Goal: Information Seeking & Learning: Compare options

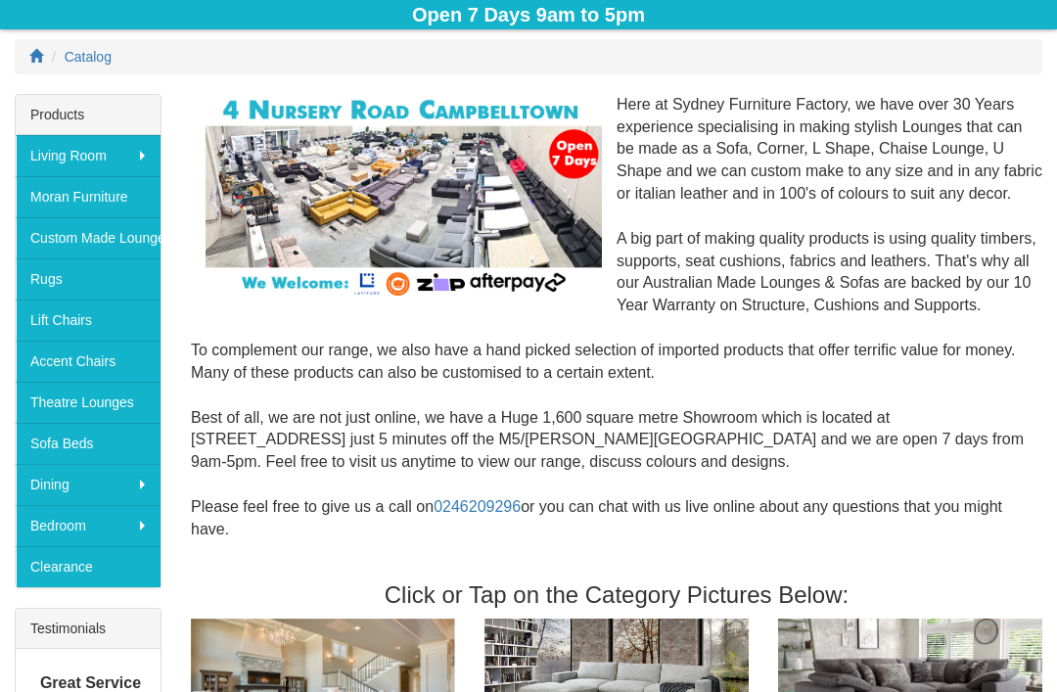
scroll to position [247, 0]
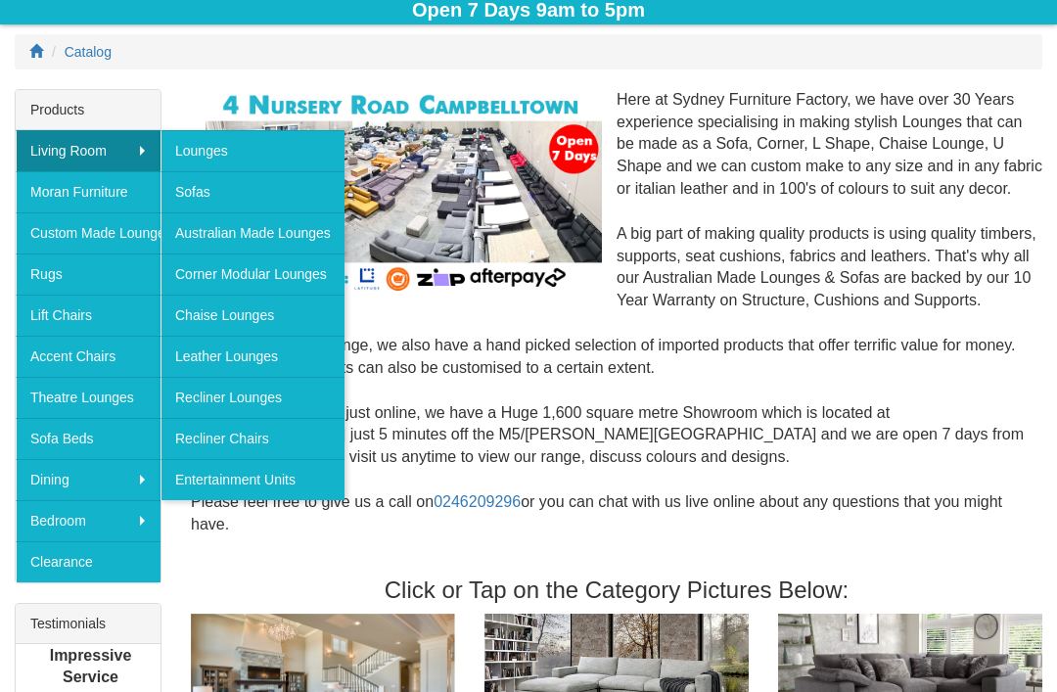
click at [275, 149] on link "Lounges" at bounding box center [253, 150] width 184 height 41
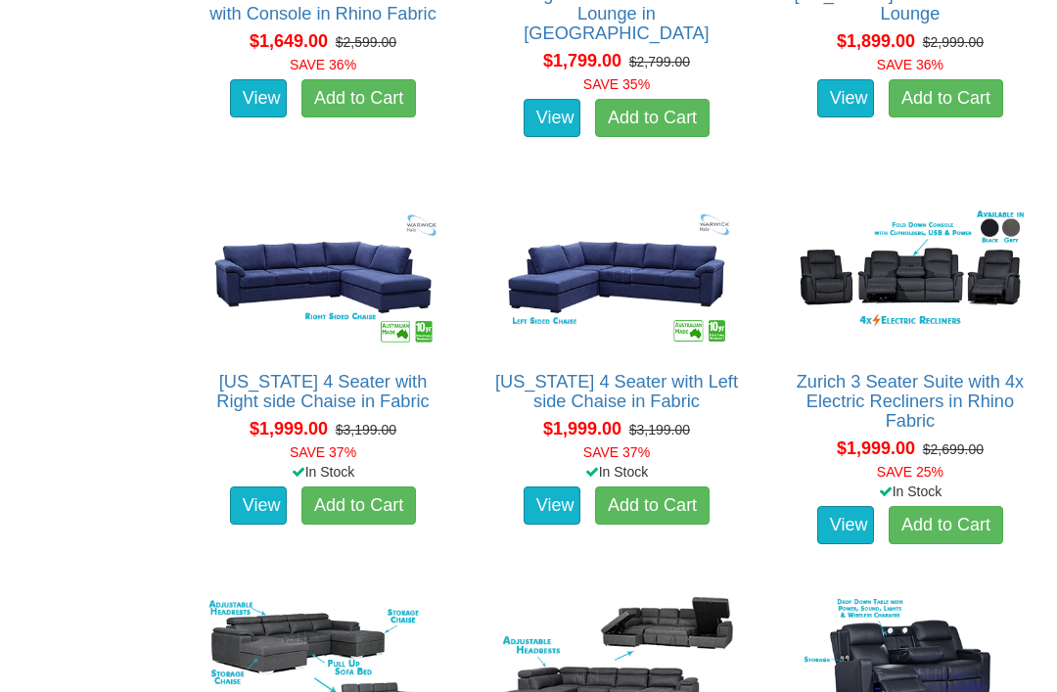
scroll to position [2496, 0]
click at [856, 517] on link "View" at bounding box center [846, 525] width 57 height 39
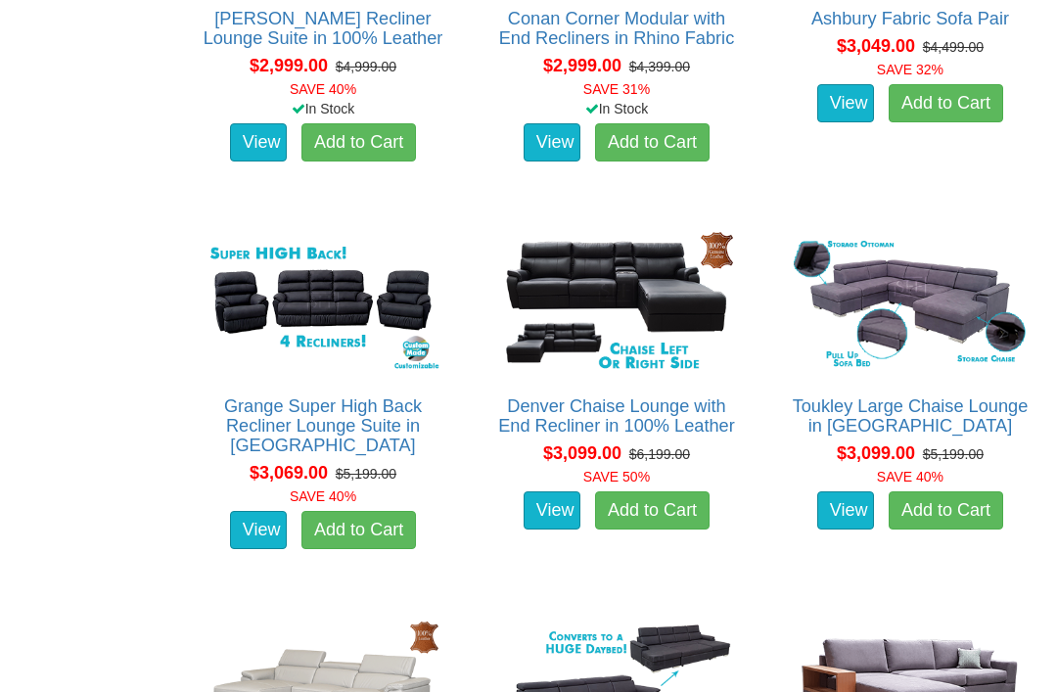
scroll to position [7512, 0]
click at [266, 514] on link "View" at bounding box center [258, 530] width 57 height 39
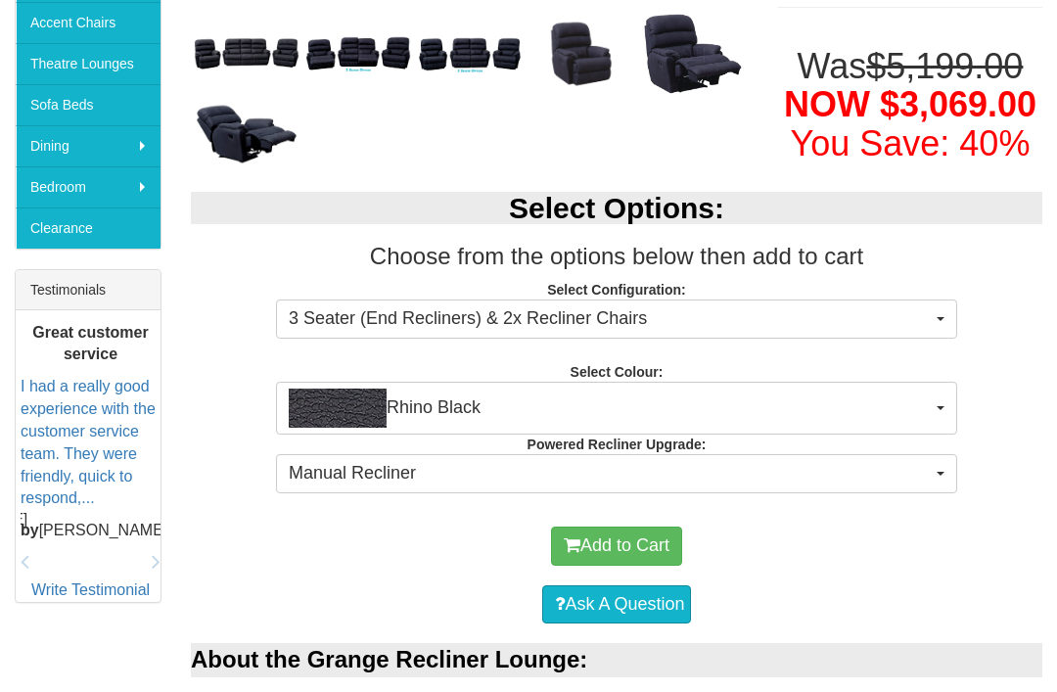
scroll to position [582, 0]
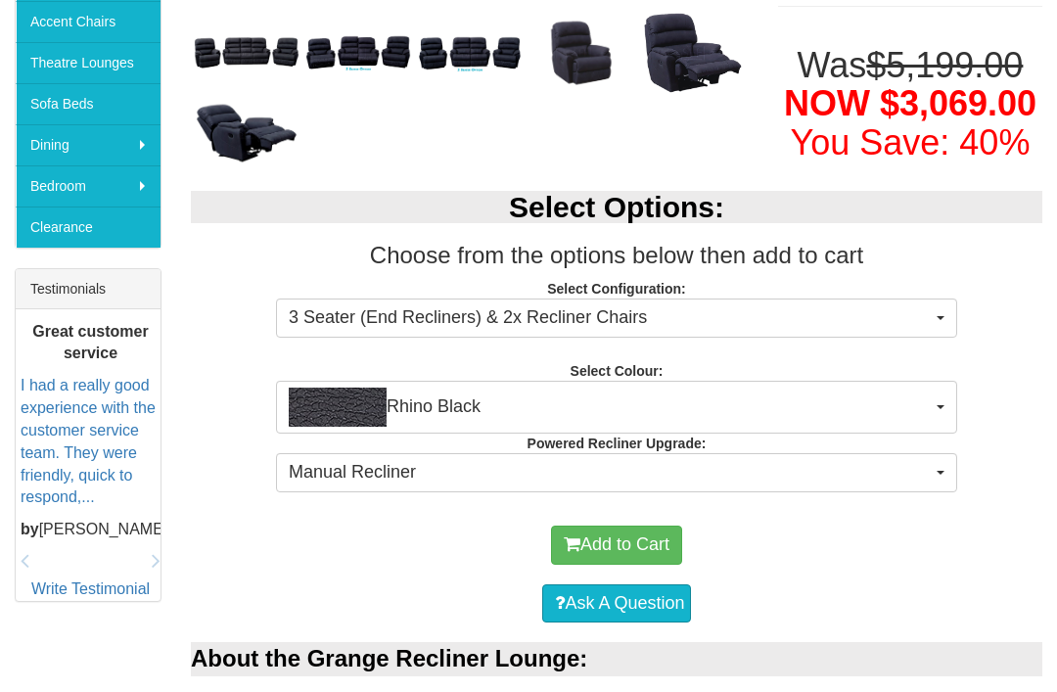
click at [935, 407] on button "Rhino Black" at bounding box center [616, 407] width 681 height 53
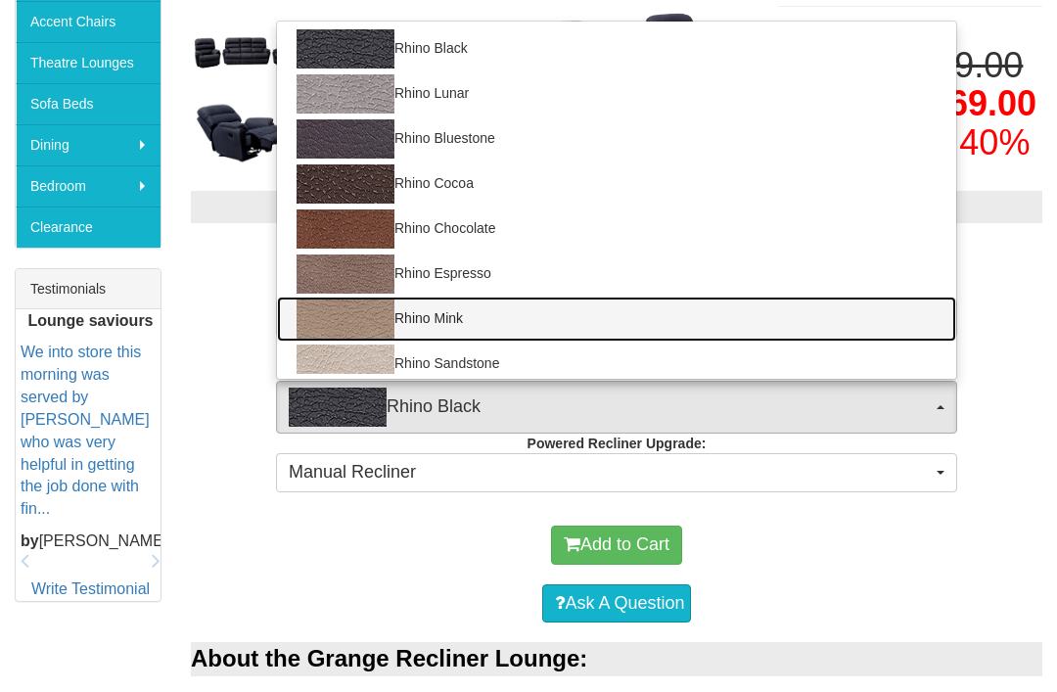
click at [464, 313] on link "Rhino Mink" at bounding box center [617, 319] width 680 height 45
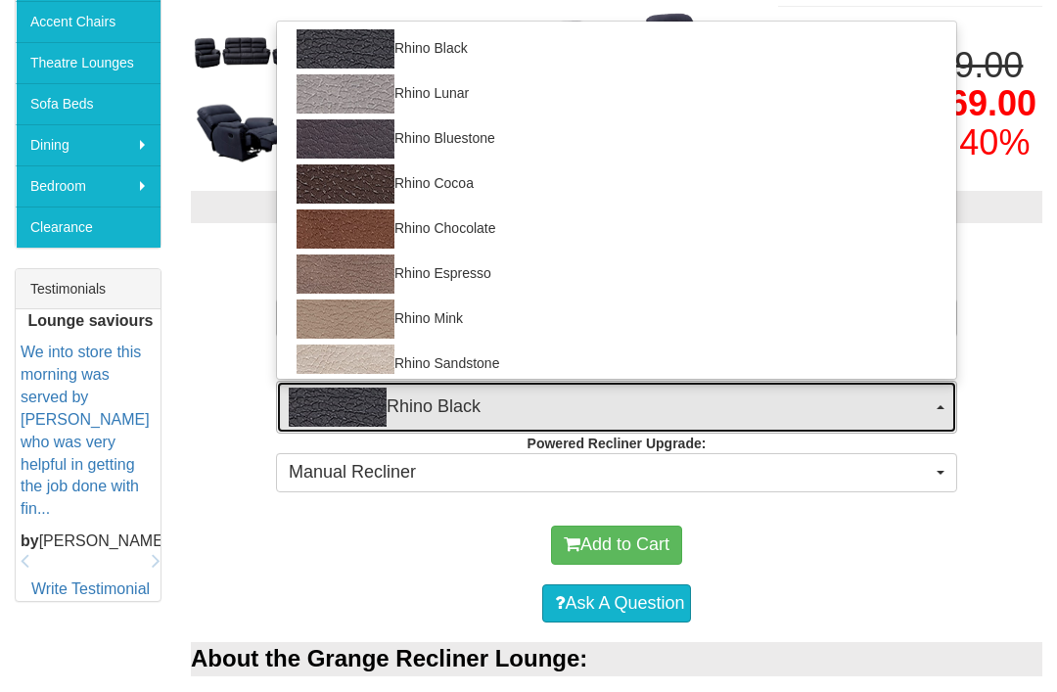
select select "1558"
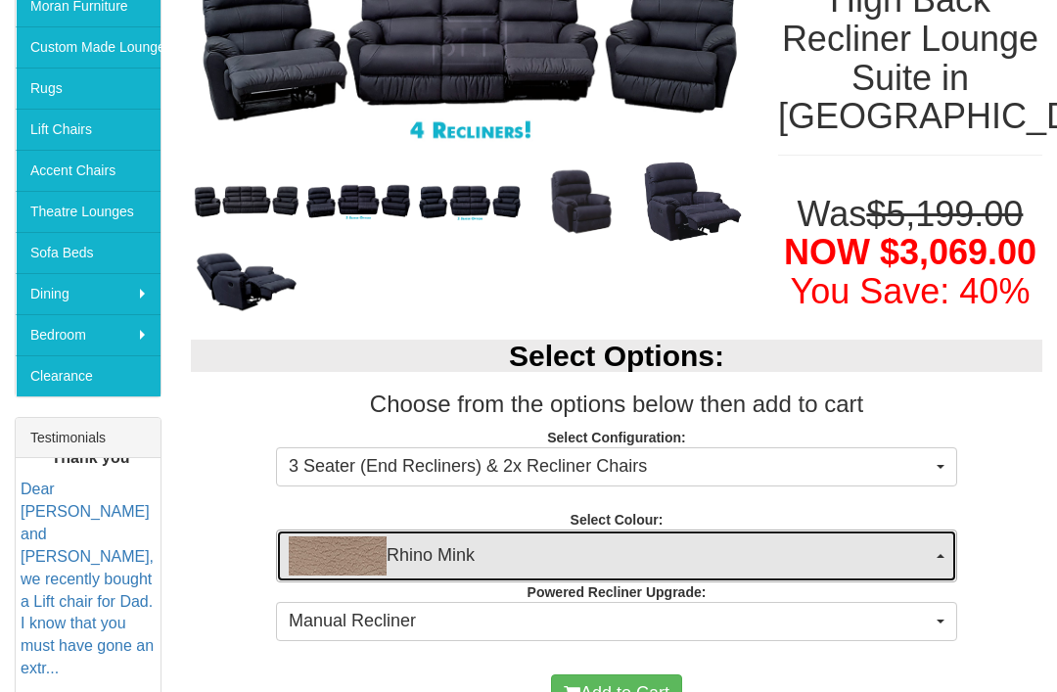
scroll to position [431, 0]
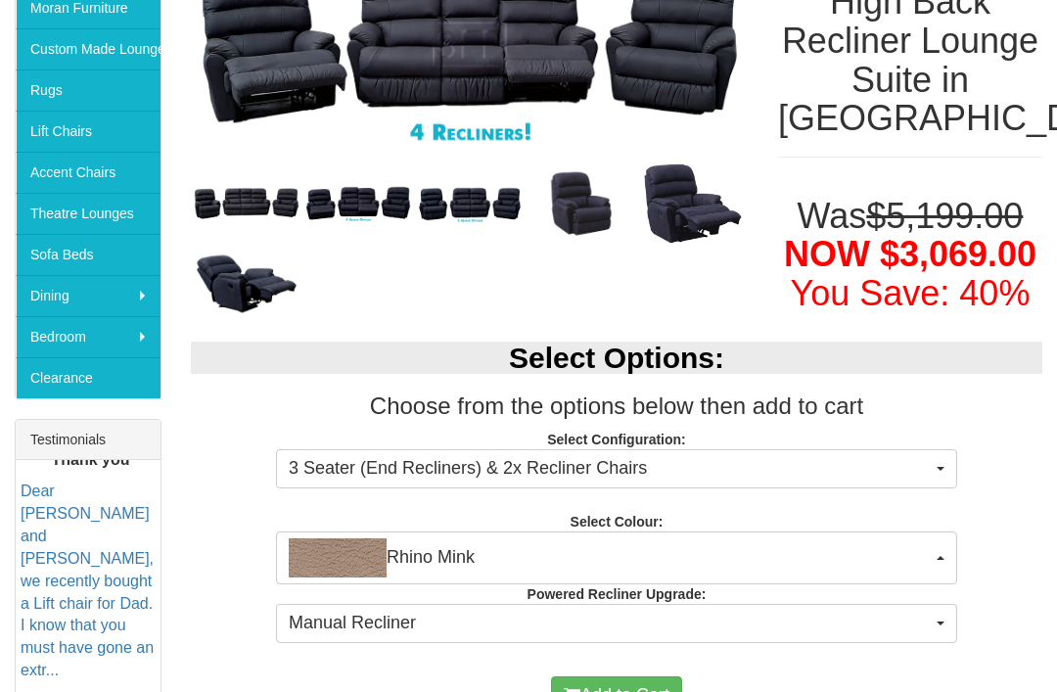
click at [873, 546] on span "Rhino Mink" at bounding box center [610, 558] width 643 height 39
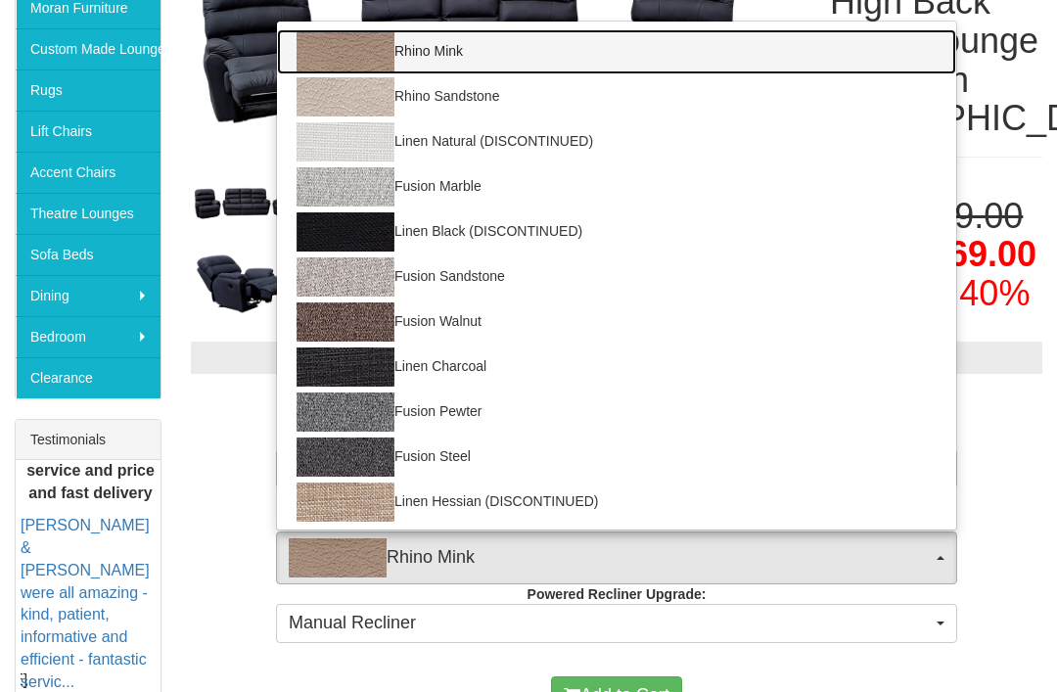
scroll to position [267, 0]
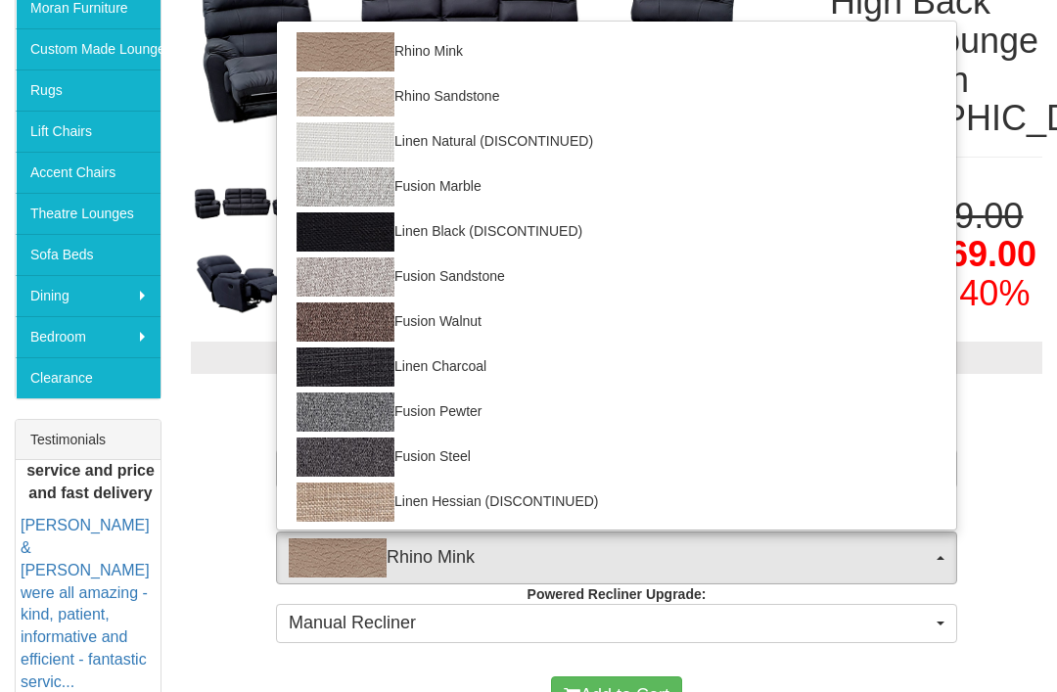
click at [897, 609] on div at bounding box center [528, 346] width 1057 height 692
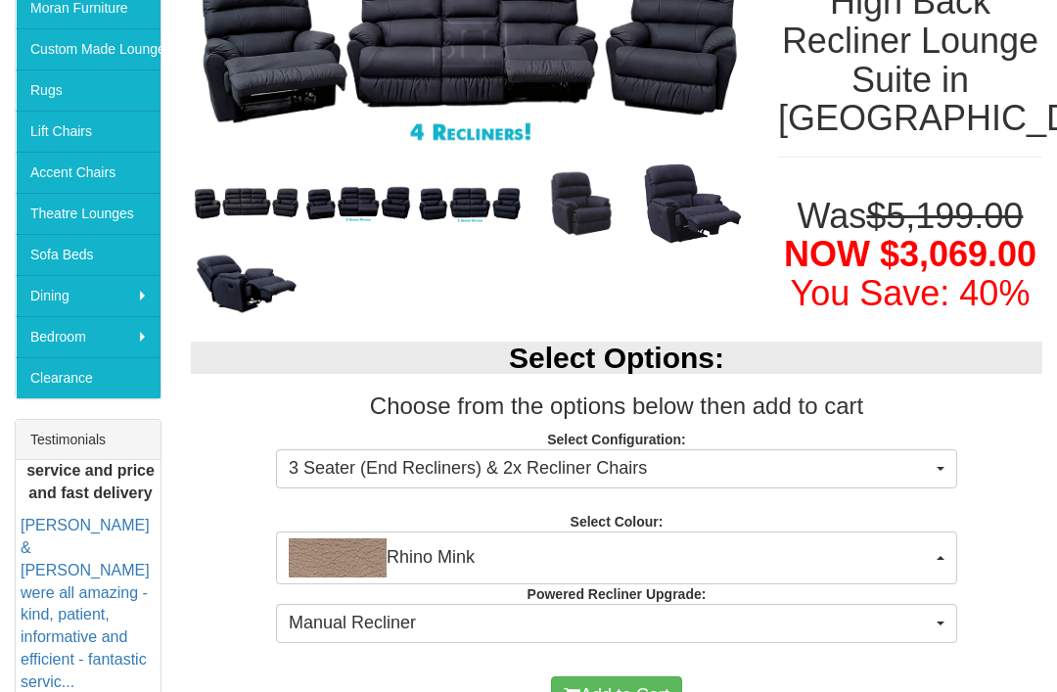
click at [885, 611] on span "Manual Recliner" at bounding box center [610, 623] width 643 height 25
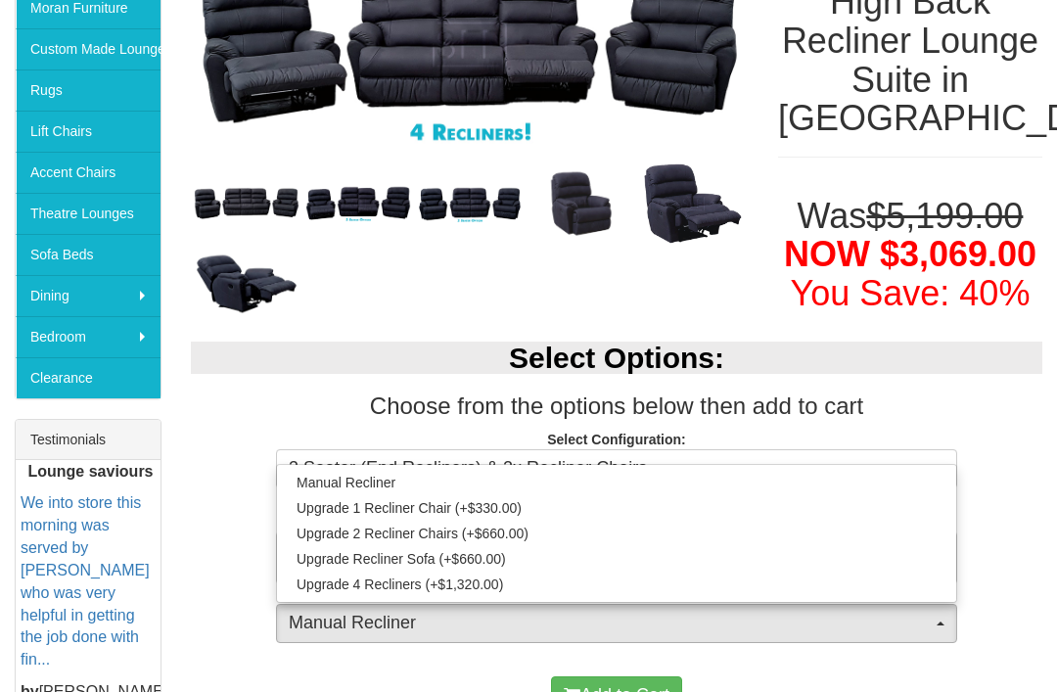
click at [990, 523] on div at bounding box center [528, 346] width 1057 height 692
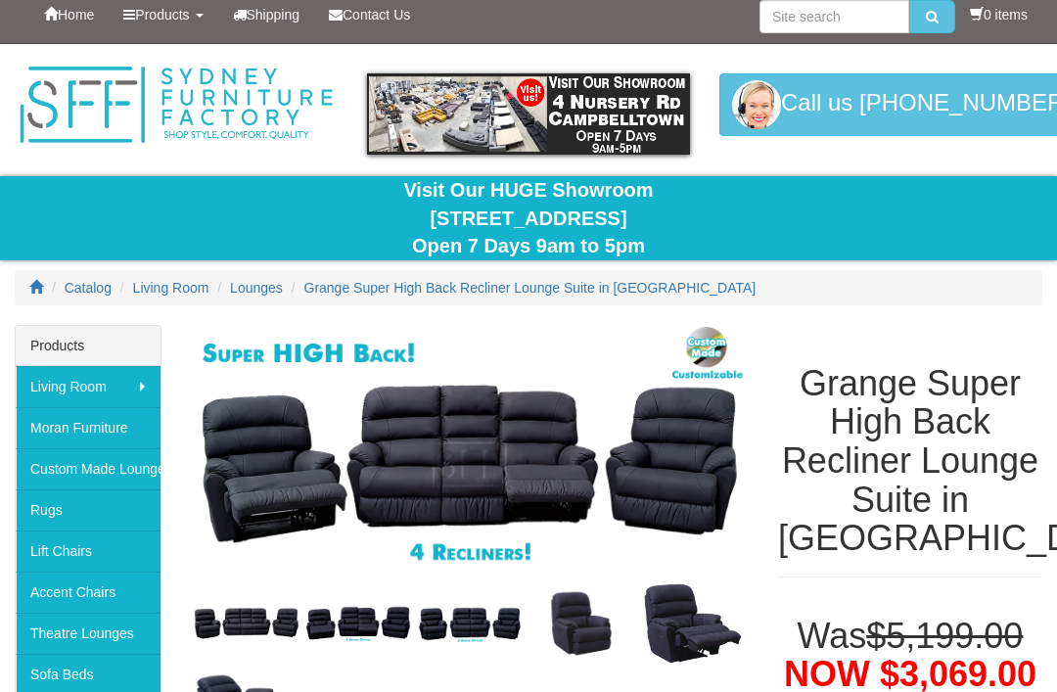
scroll to position [0, 0]
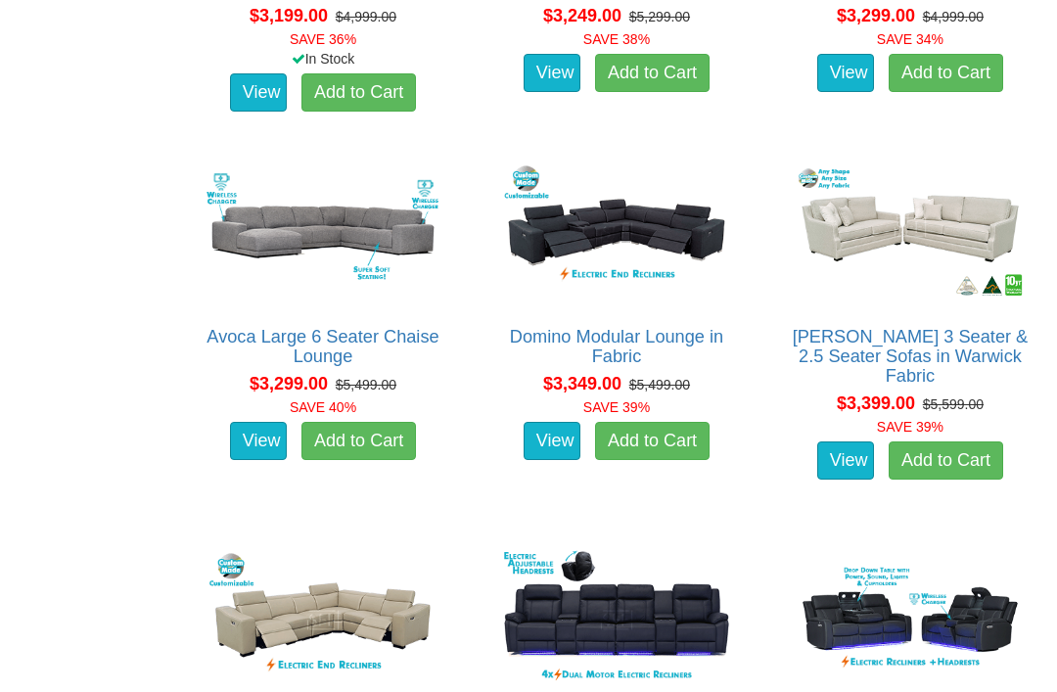
scroll to position [8358, 0]
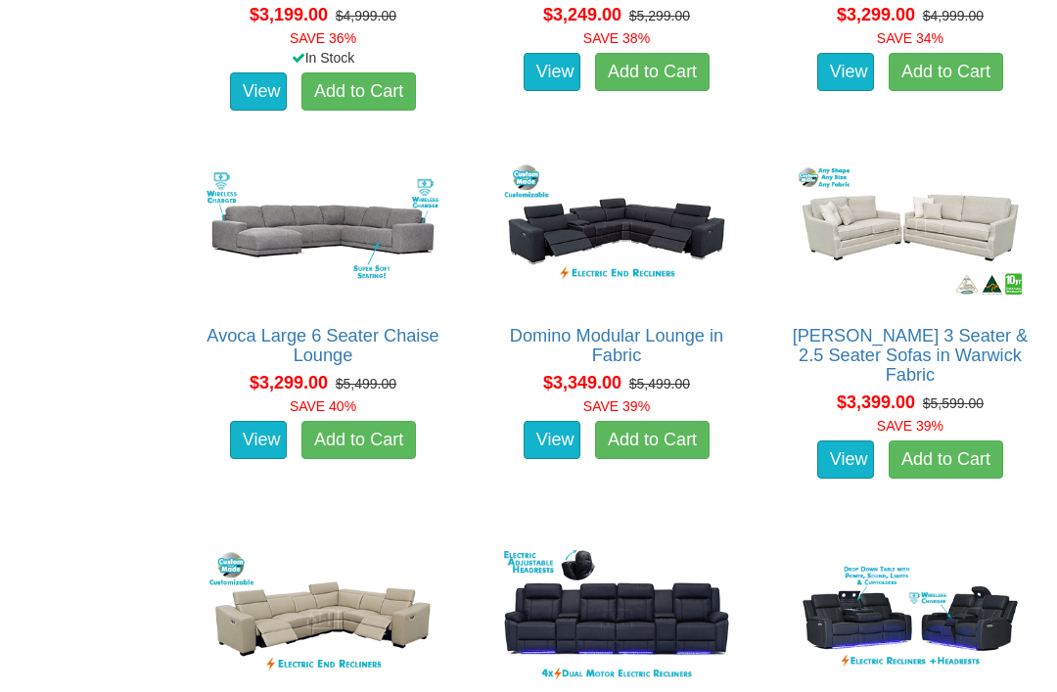
click at [857, 441] on link "View" at bounding box center [846, 460] width 57 height 39
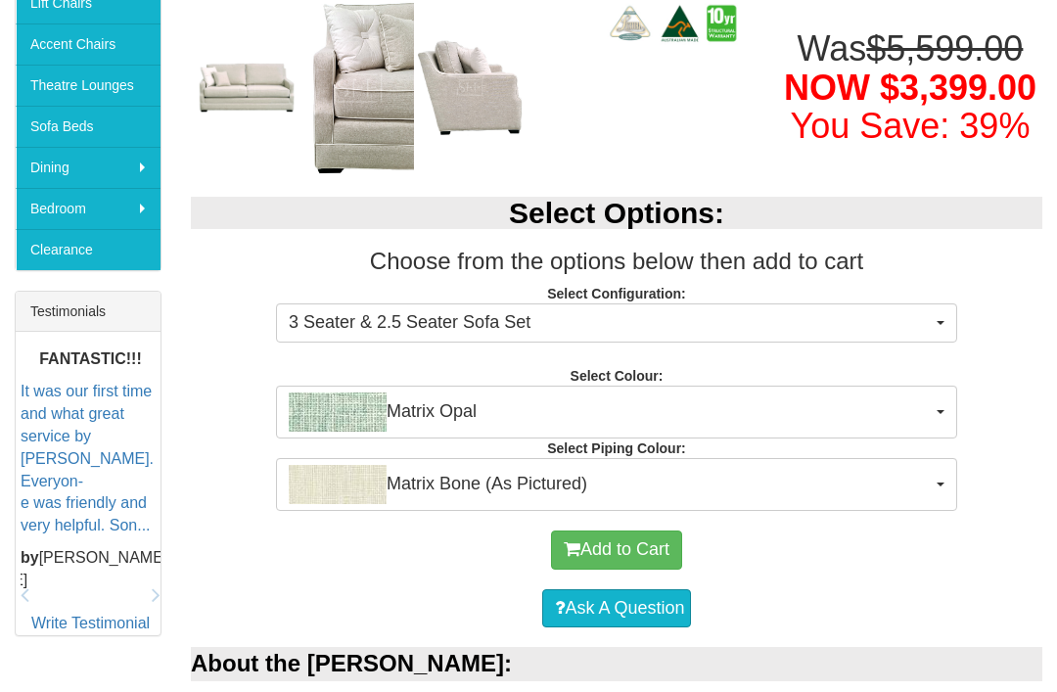
scroll to position [560, 0]
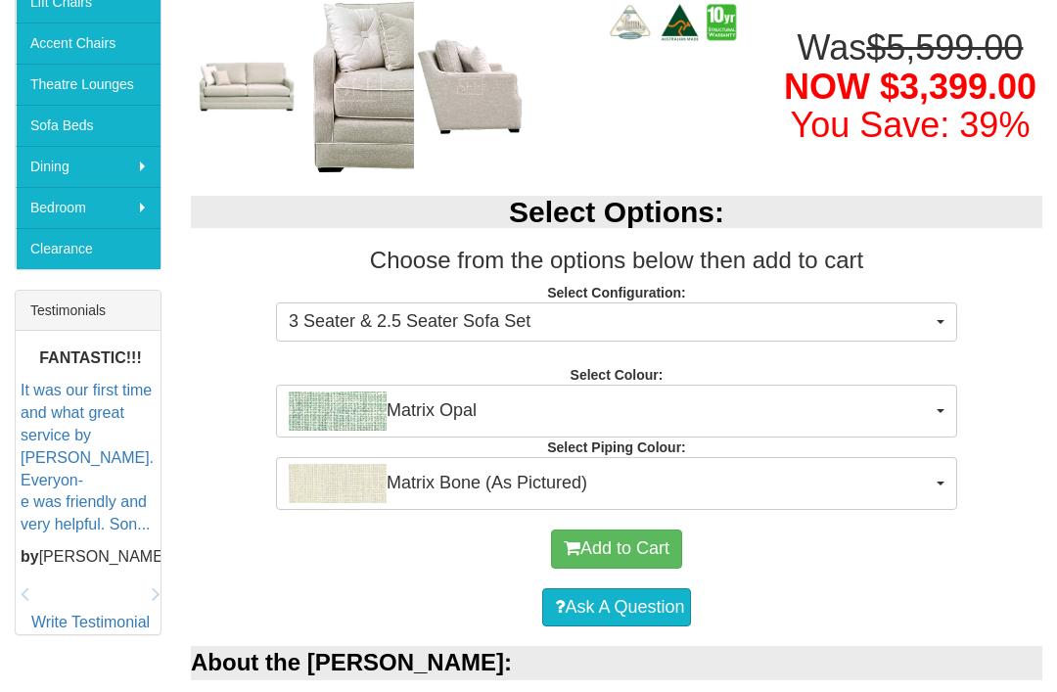
click at [864, 408] on span "Matrix Opal" at bounding box center [610, 411] width 643 height 39
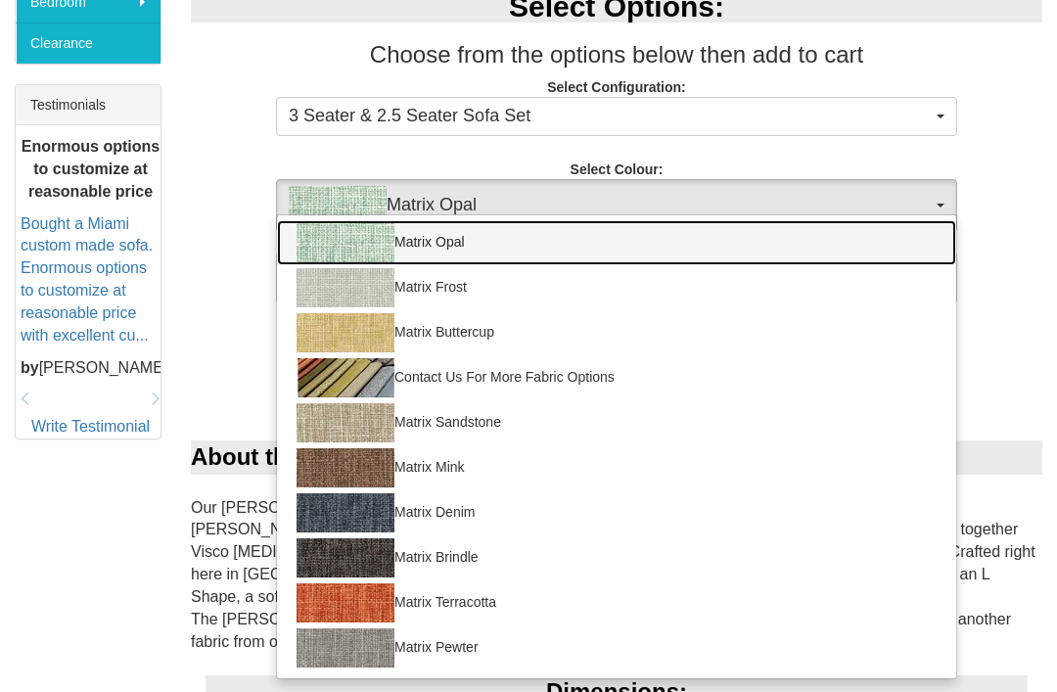
scroll to position [768, 0]
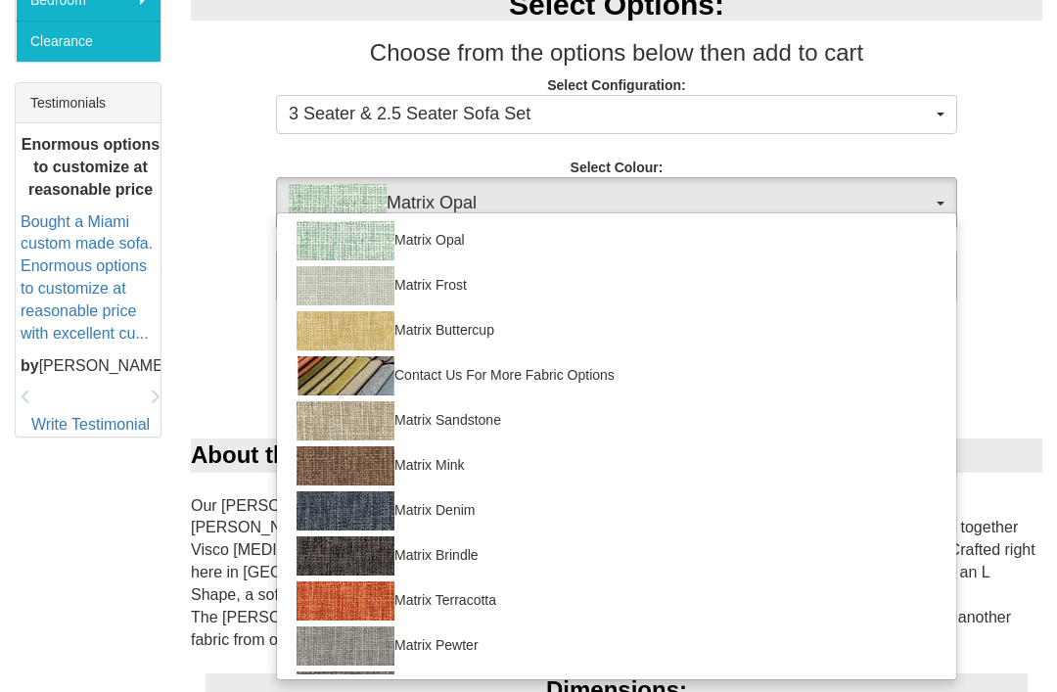
click at [1021, 283] on div at bounding box center [528, 346] width 1057 height 692
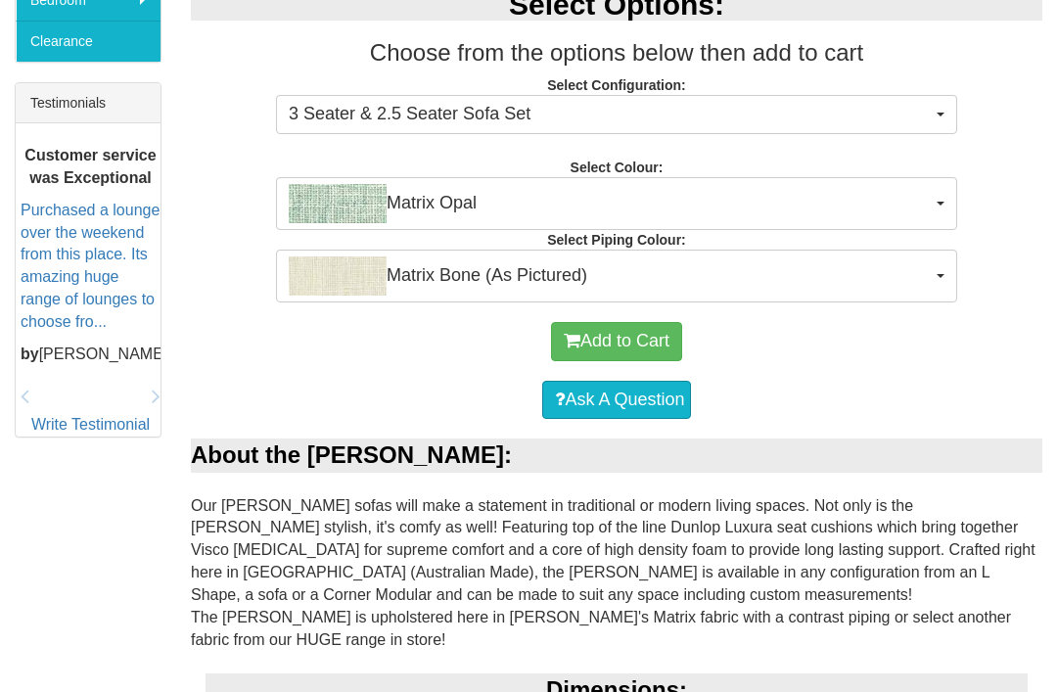
click at [892, 282] on span "Matrix Bone (As Pictured)" at bounding box center [610, 276] width 643 height 39
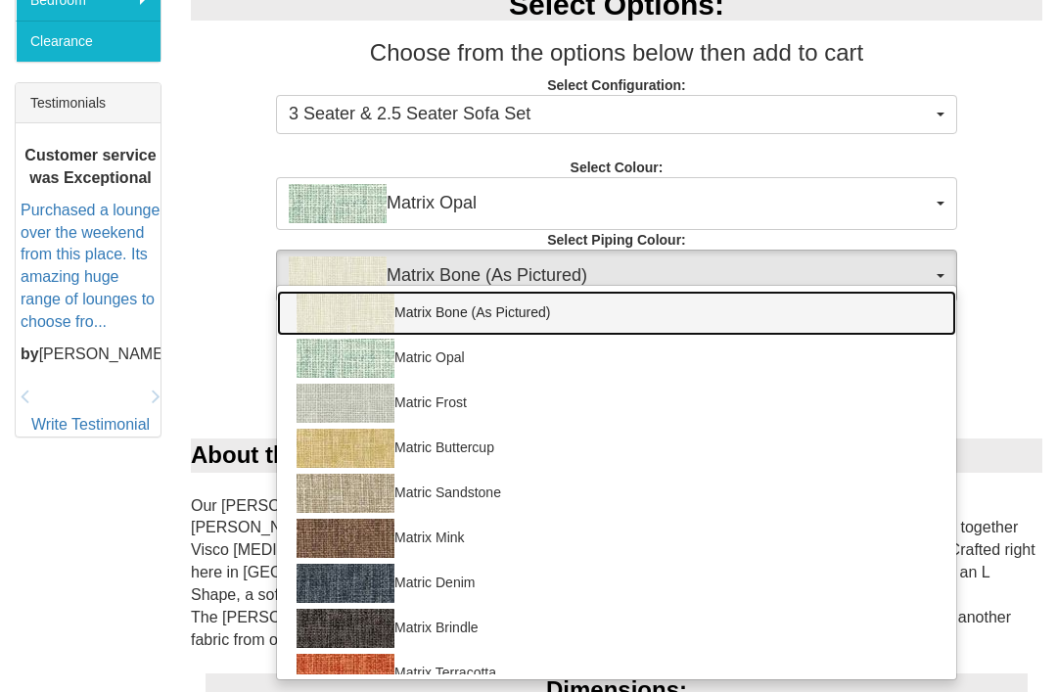
scroll to position [0, 0]
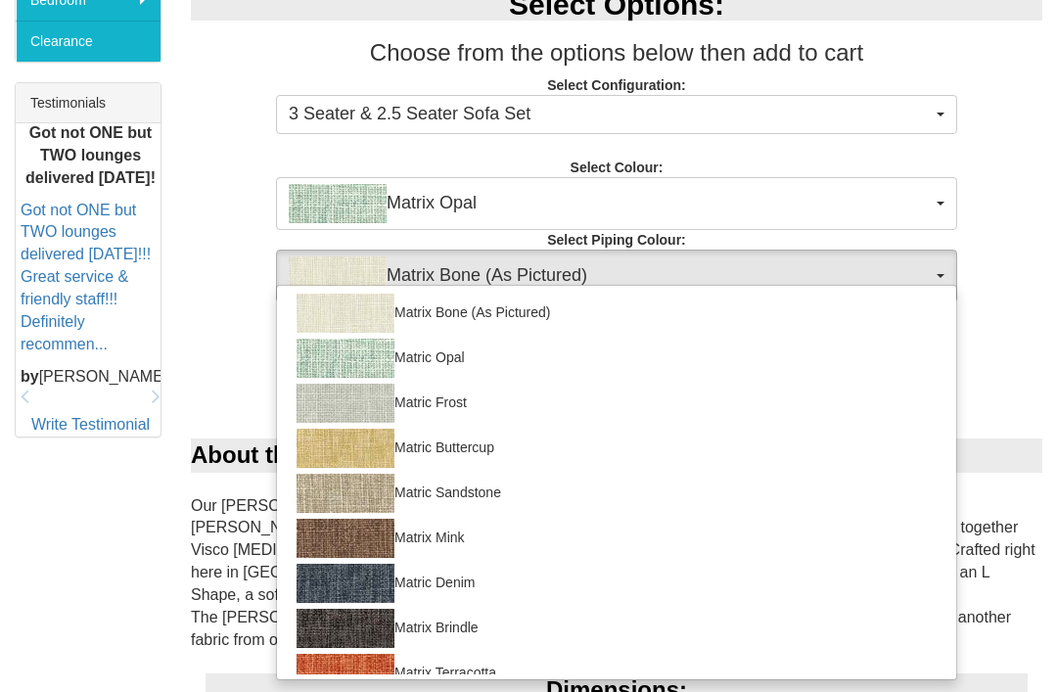
click at [1013, 234] on div at bounding box center [528, 346] width 1057 height 692
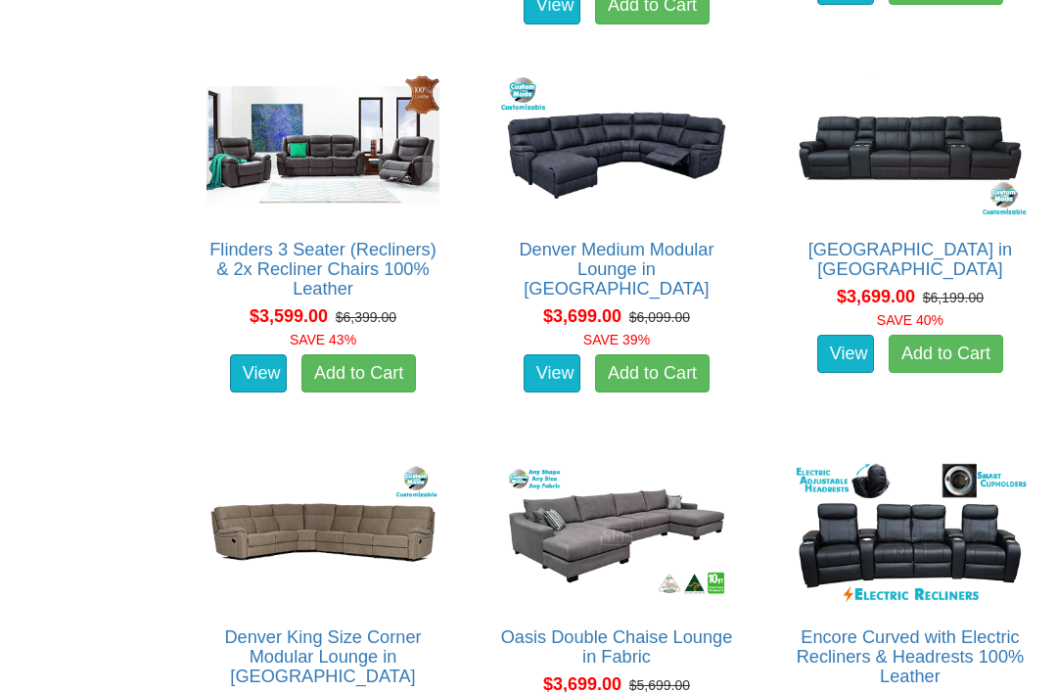
scroll to position [9220, 0]
click at [262, 367] on link "View" at bounding box center [258, 373] width 57 height 39
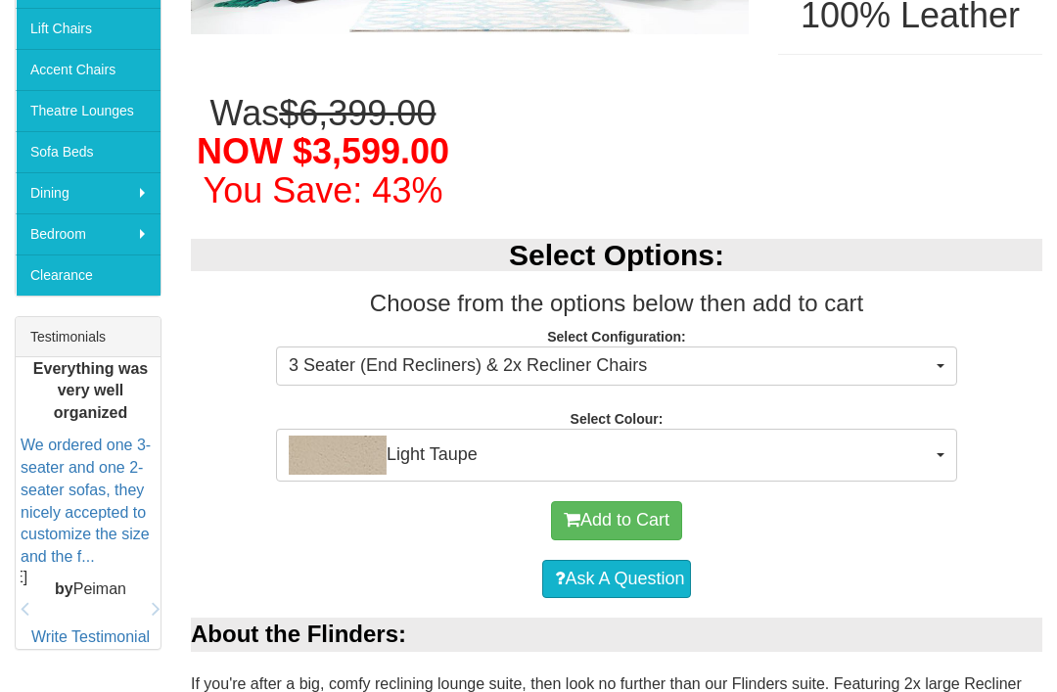
scroll to position [534, 0]
click at [914, 449] on span "Light Taupe" at bounding box center [610, 455] width 643 height 39
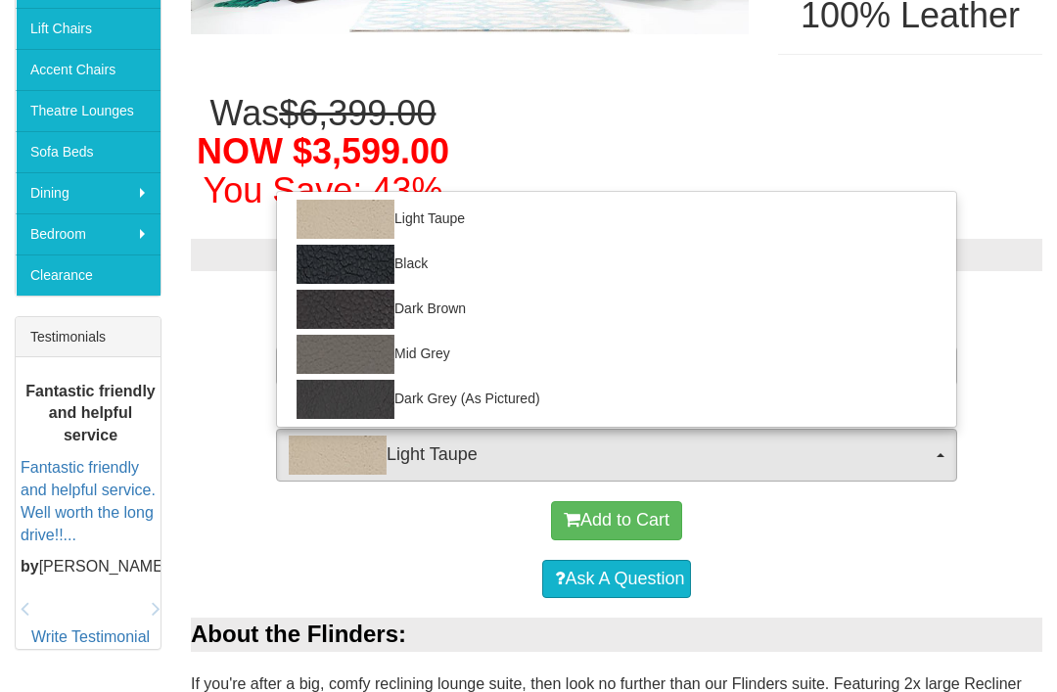
click at [1005, 361] on div at bounding box center [528, 346] width 1057 height 692
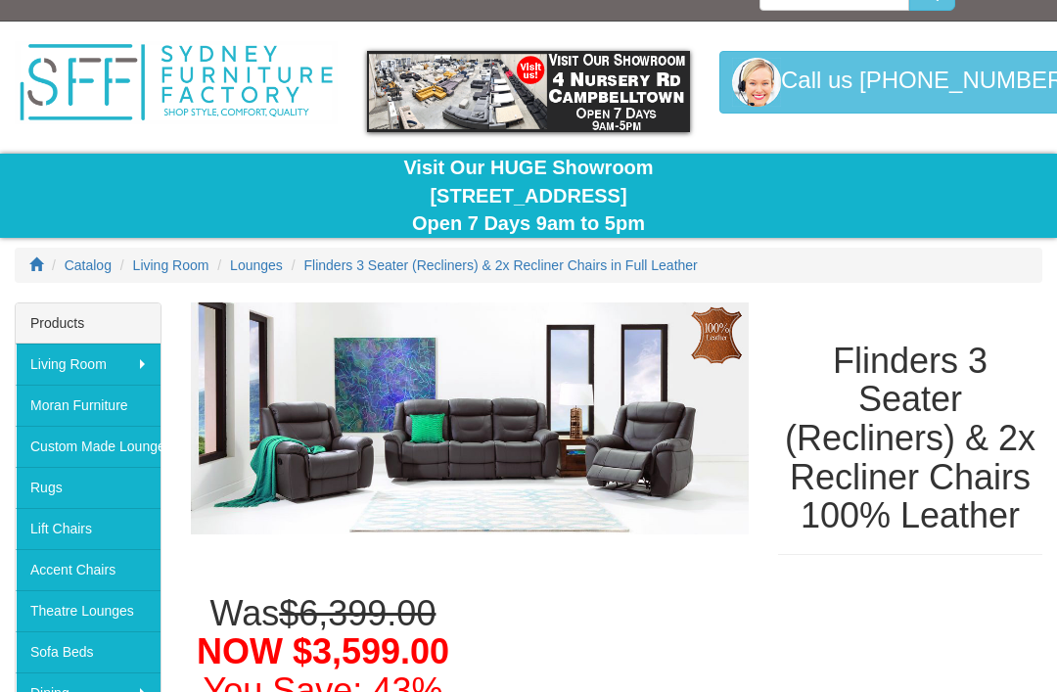
scroll to position [21, 0]
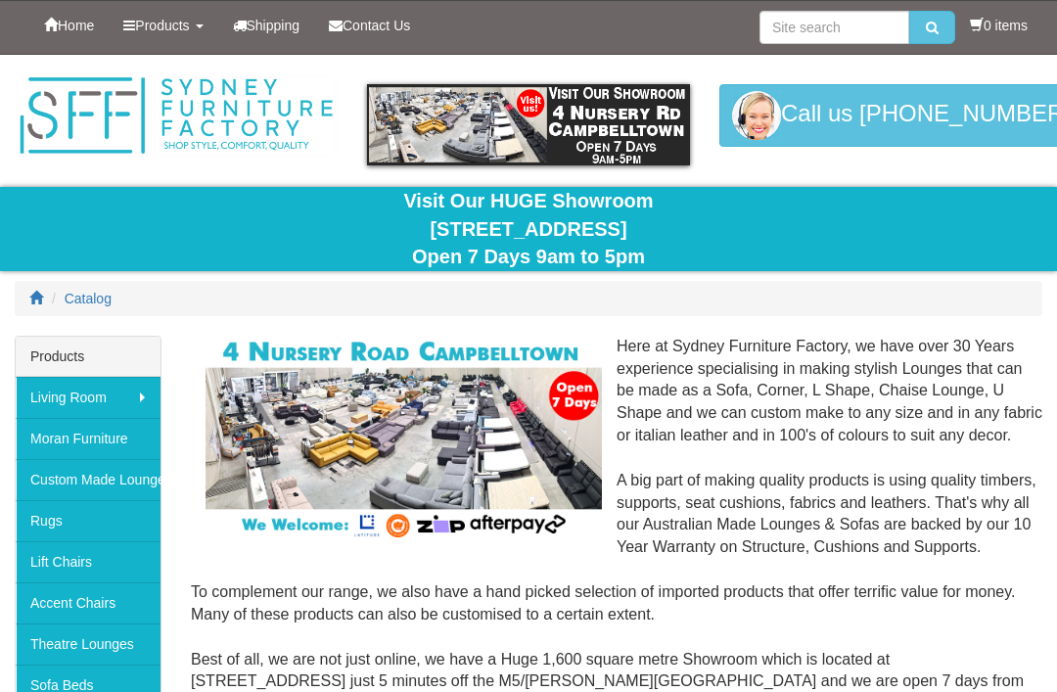
scroll to position [309, 0]
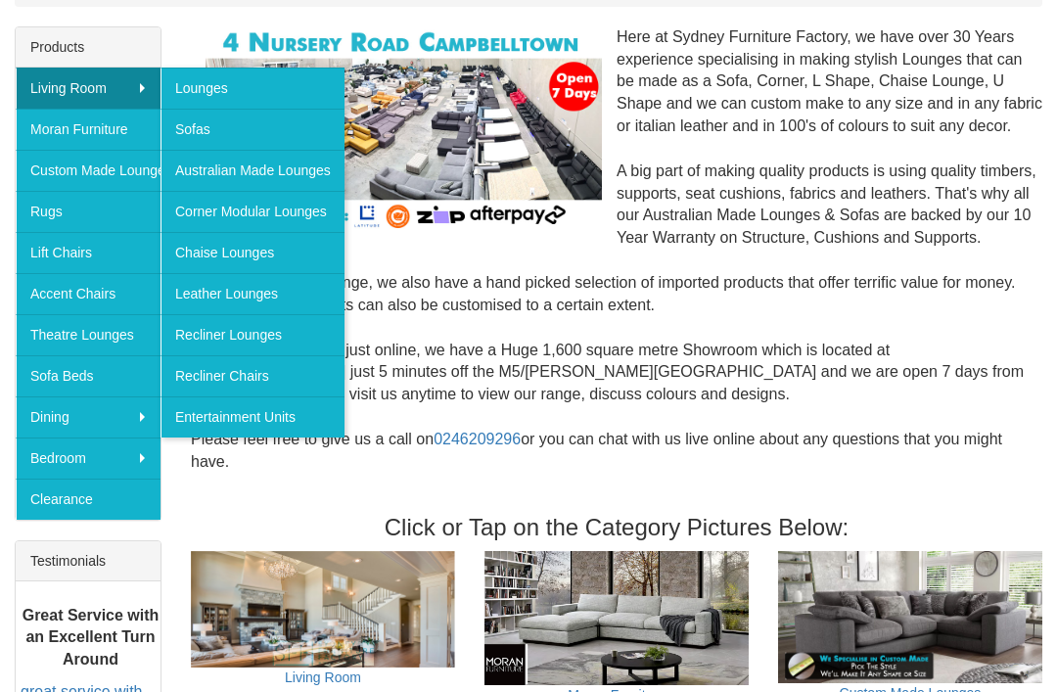
click at [288, 89] on link "Lounges" at bounding box center [253, 88] width 184 height 41
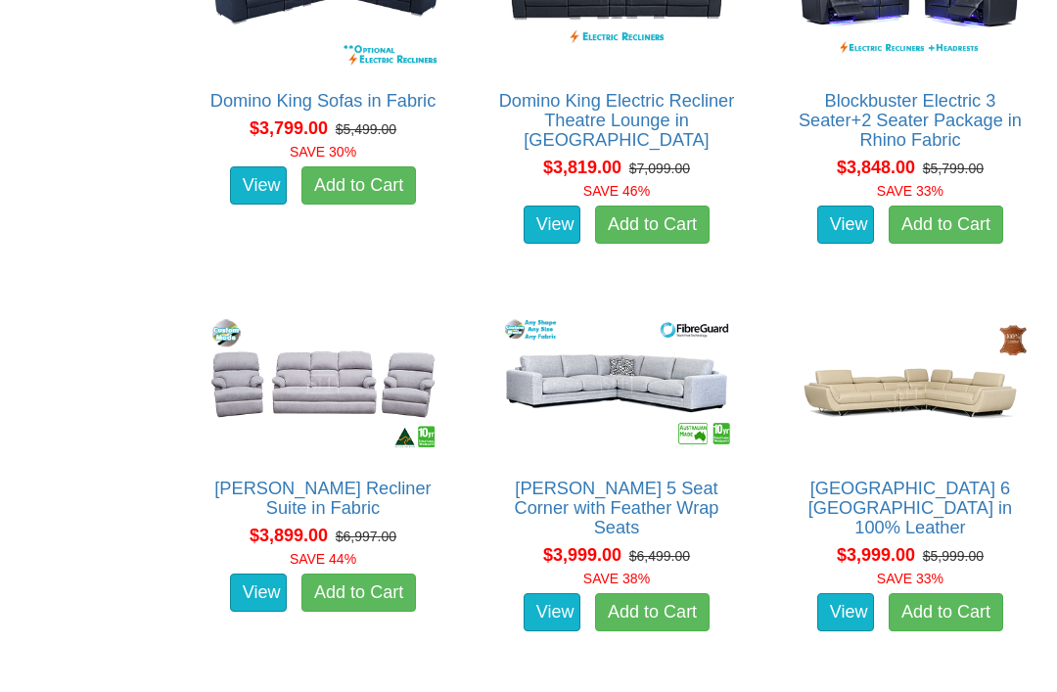
scroll to position [10532, 0]
click at [245, 574] on link "View" at bounding box center [258, 593] width 57 height 39
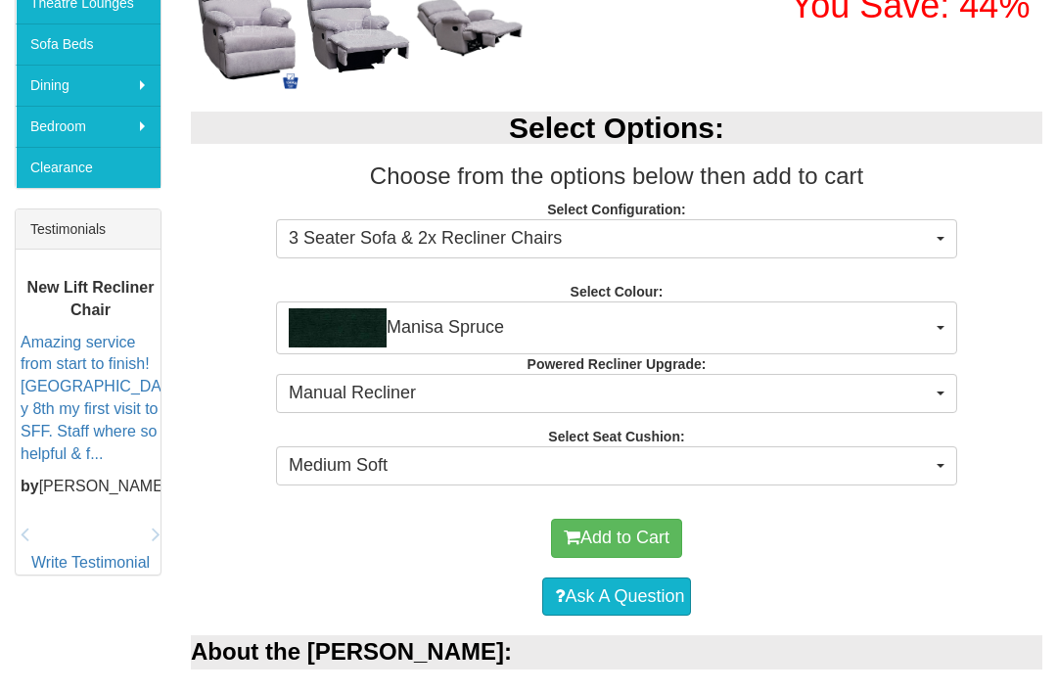
scroll to position [641, 0]
click at [331, 473] on span "Medium Soft" at bounding box center [610, 465] width 643 height 25
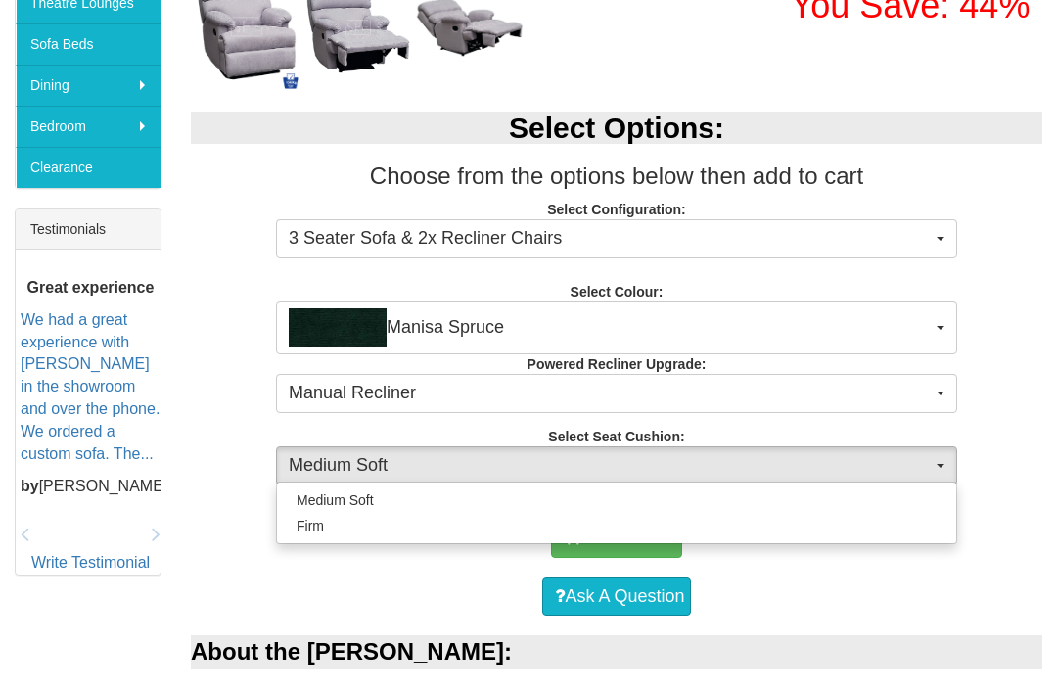
click at [228, 414] on div at bounding box center [528, 346] width 1057 height 692
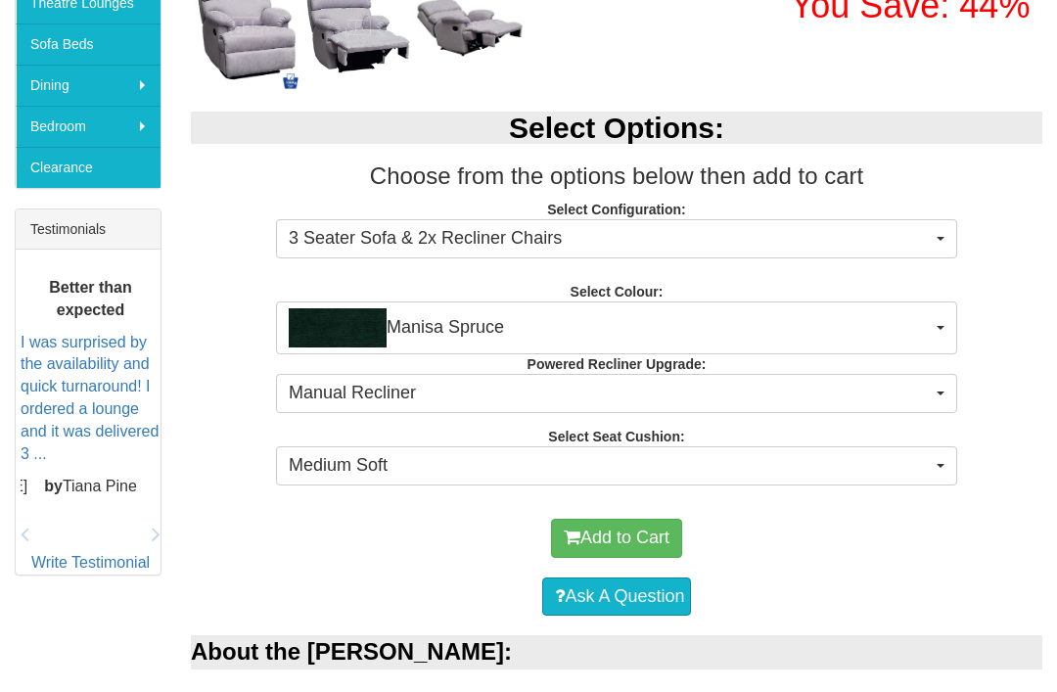
click at [311, 318] on img "button" at bounding box center [338, 327] width 98 height 39
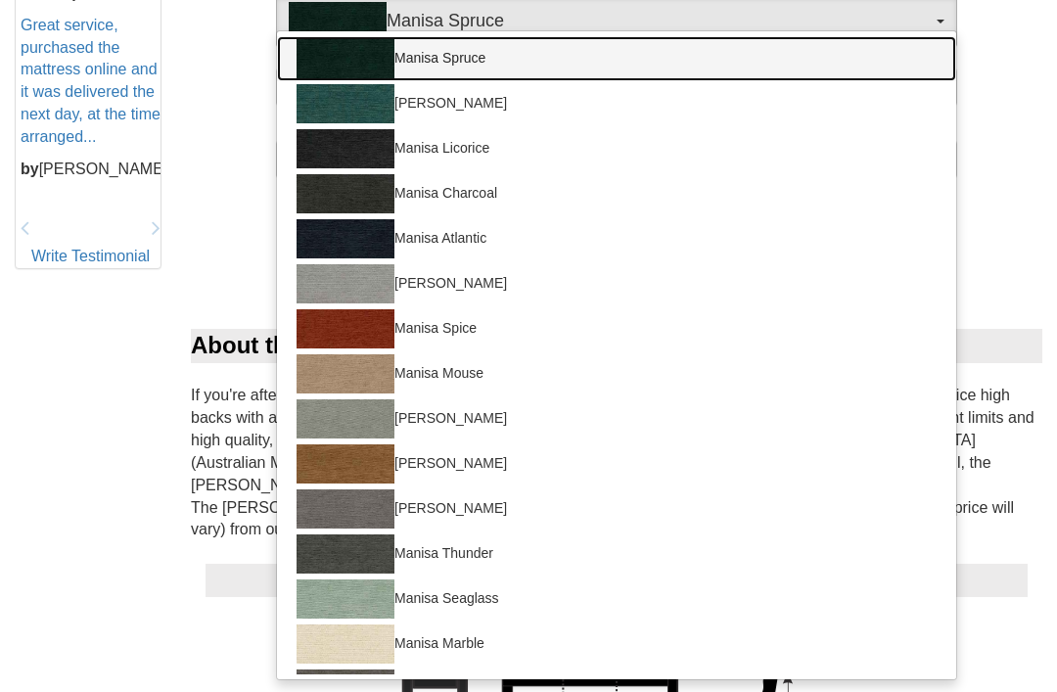
scroll to position [0, 0]
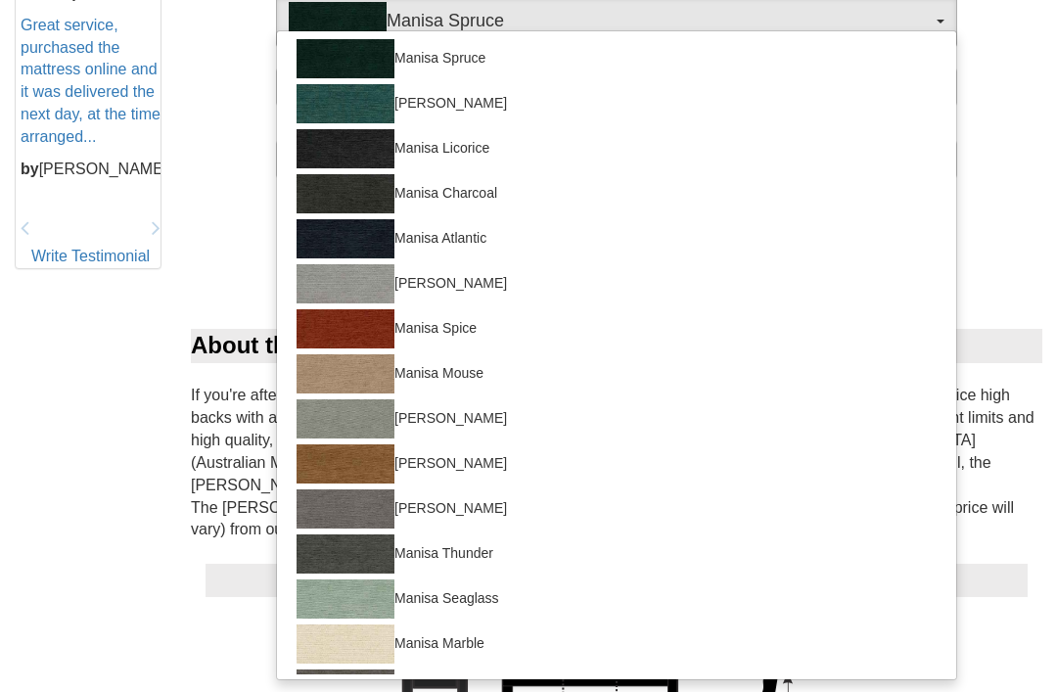
click at [240, 90] on div at bounding box center [528, 346] width 1057 height 692
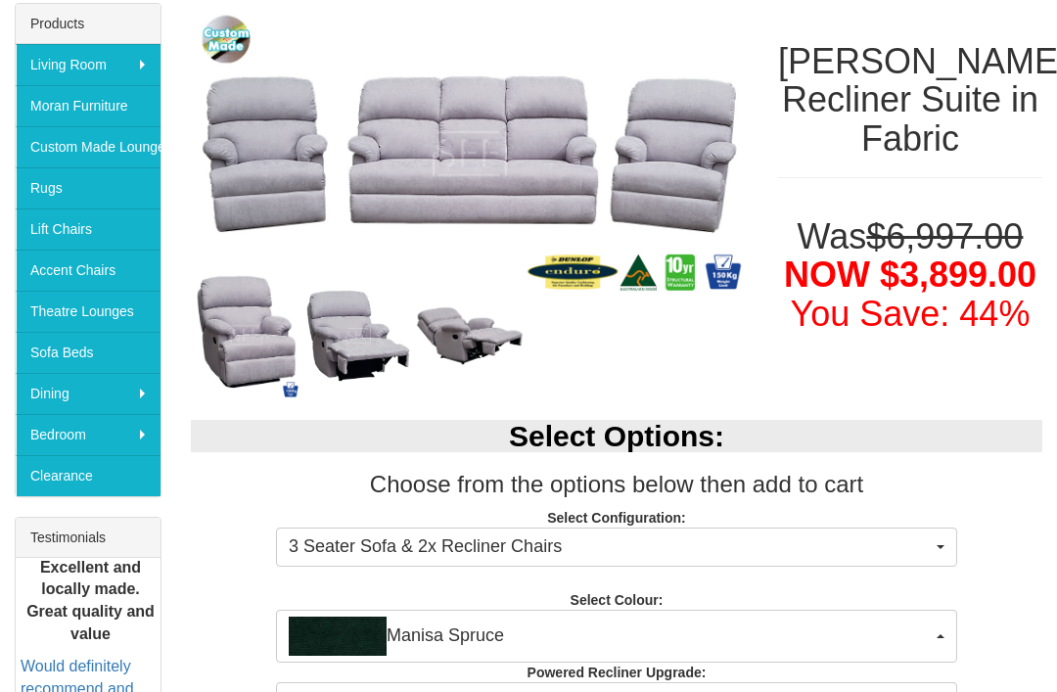
scroll to position [321, 0]
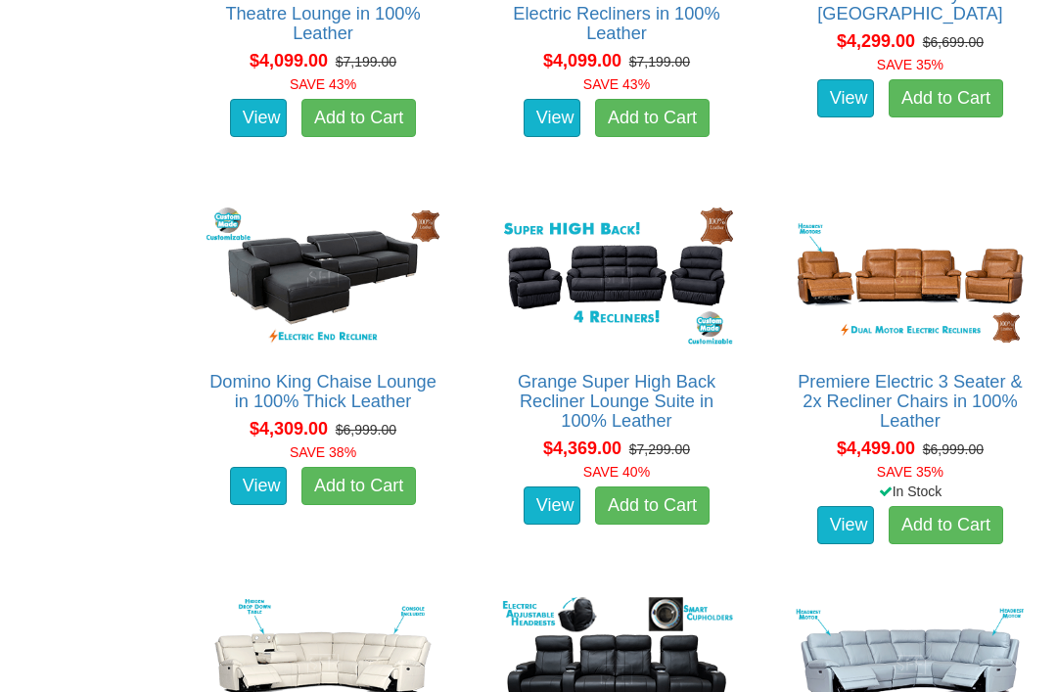
scroll to position [11802, 0]
click at [538, 495] on link "View" at bounding box center [552, 506] width 57 height 39
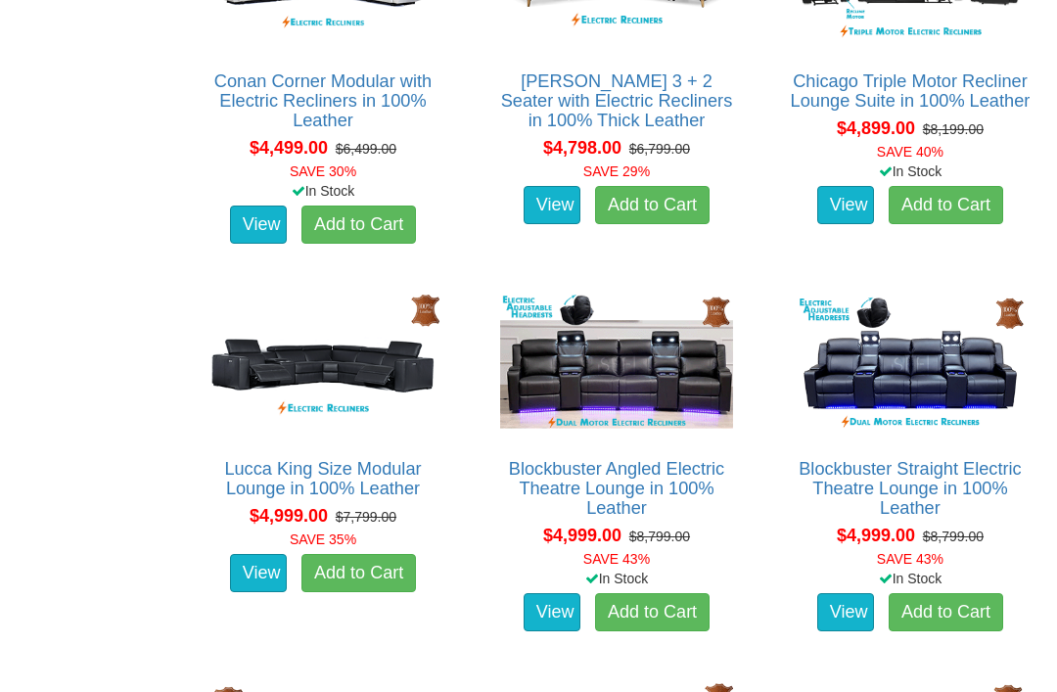
scroll to position [12859, 0]
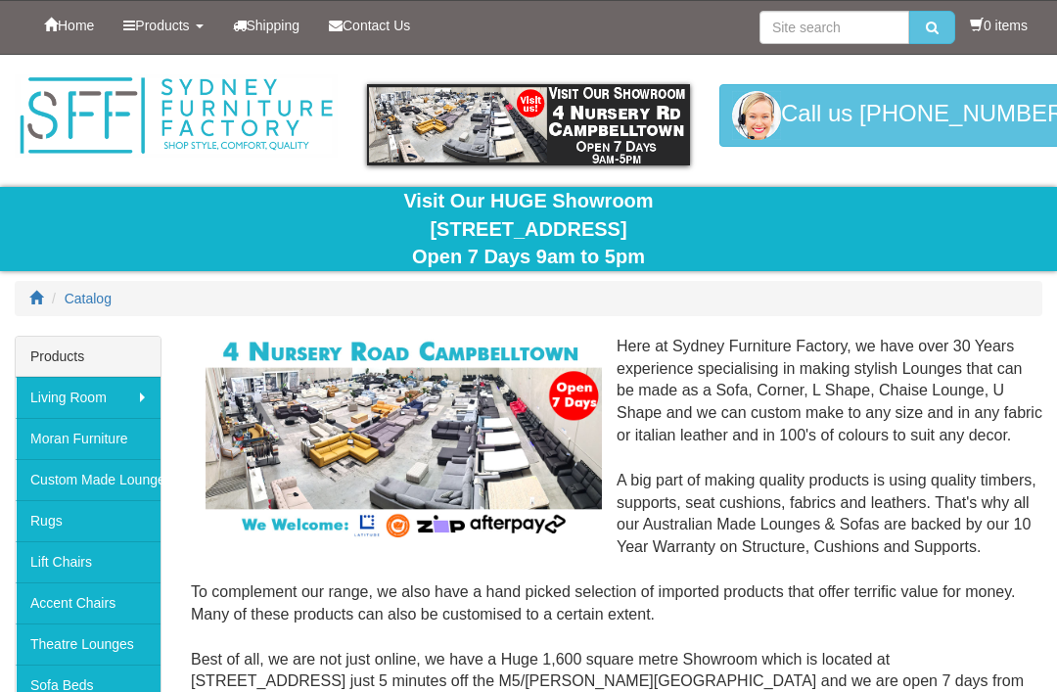
scroll to position [309, 0]
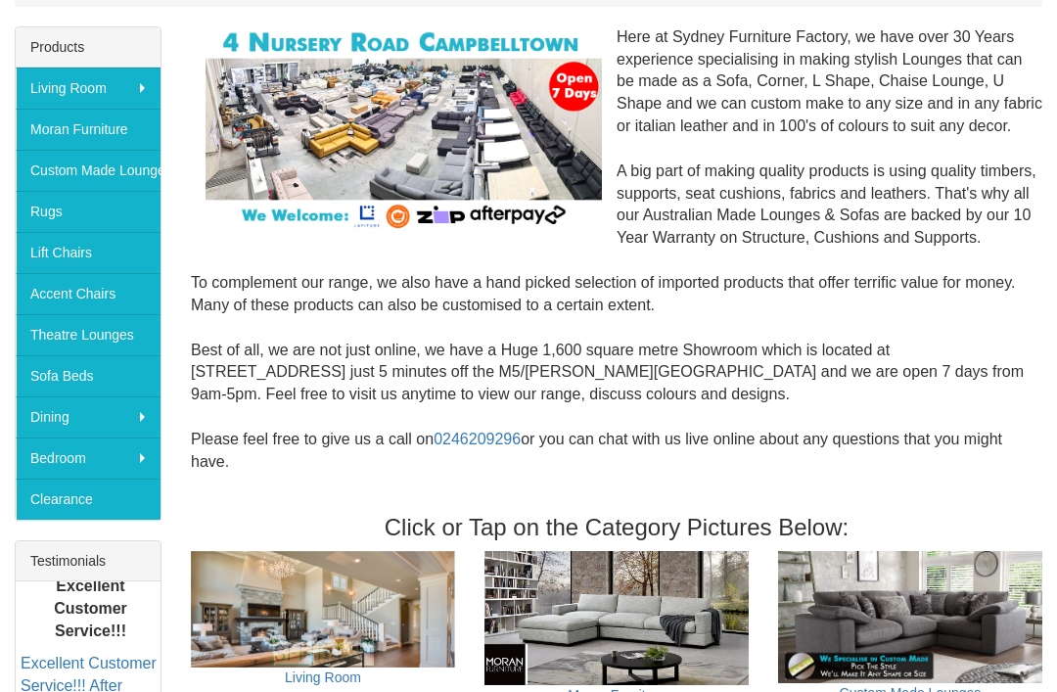
click at [114, 167] on link "Custom Made Lounges" at bounding box center [88, 170] width 145 height 41
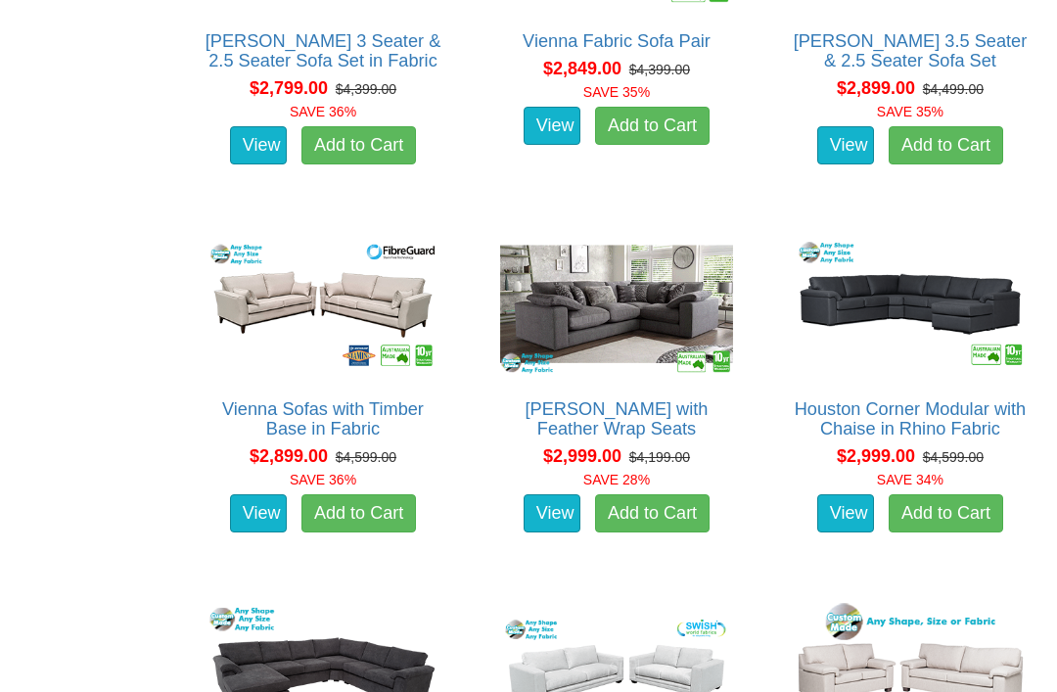
scroll to position [3878, 0]
click at [238, 534] on link "View" at bounding box center [258, 513] width 57 height 39
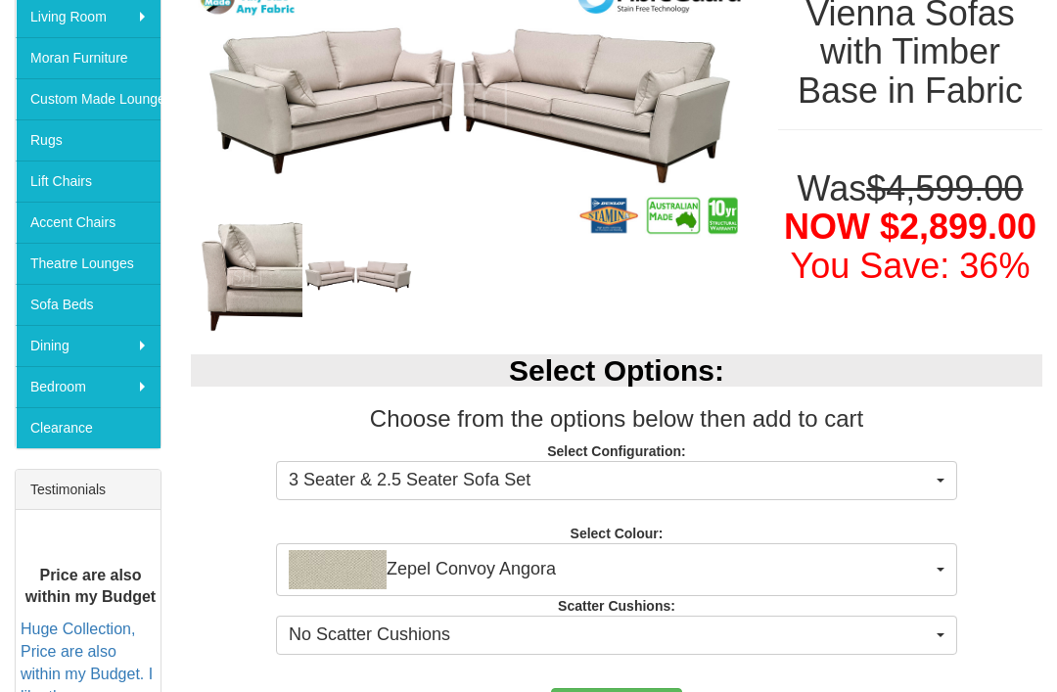
scroll to position [381, 0]
click at [904, 572] on span "Zepel Convoy Angora" at bounding box center [610, 569] width 643 height 39
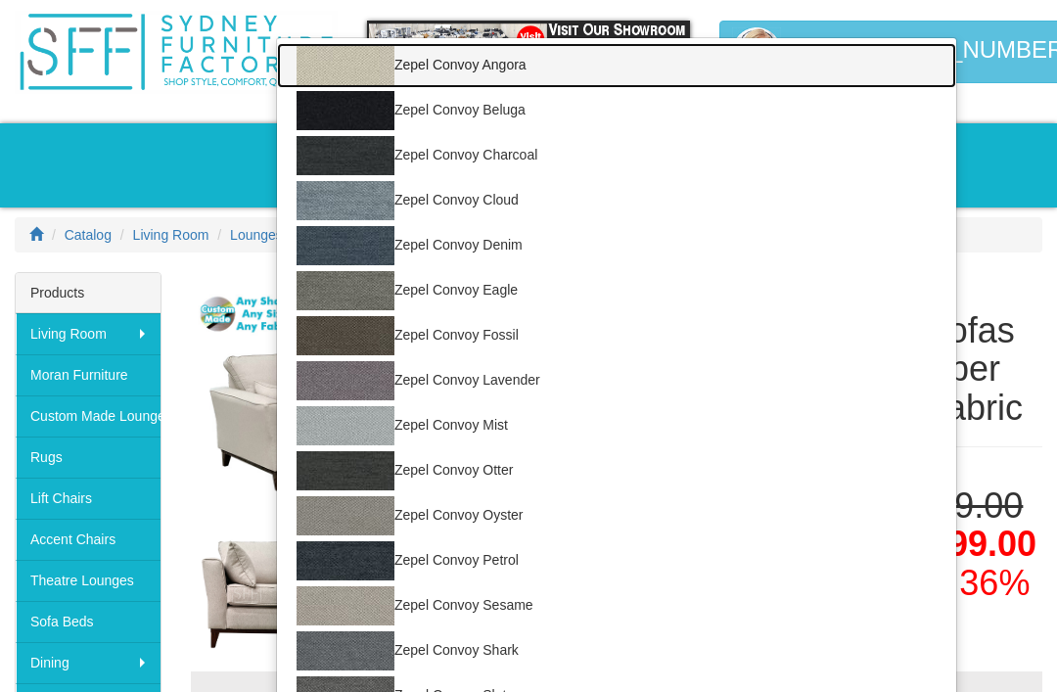
scroll to position [54, 0]
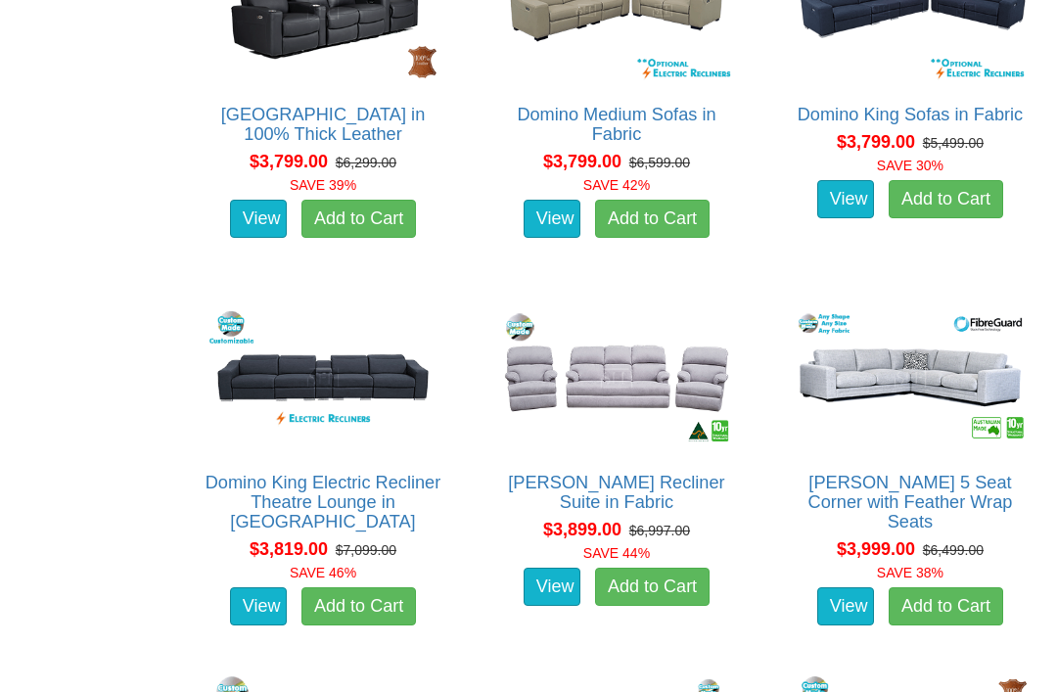
scroll to position [6014, 0]
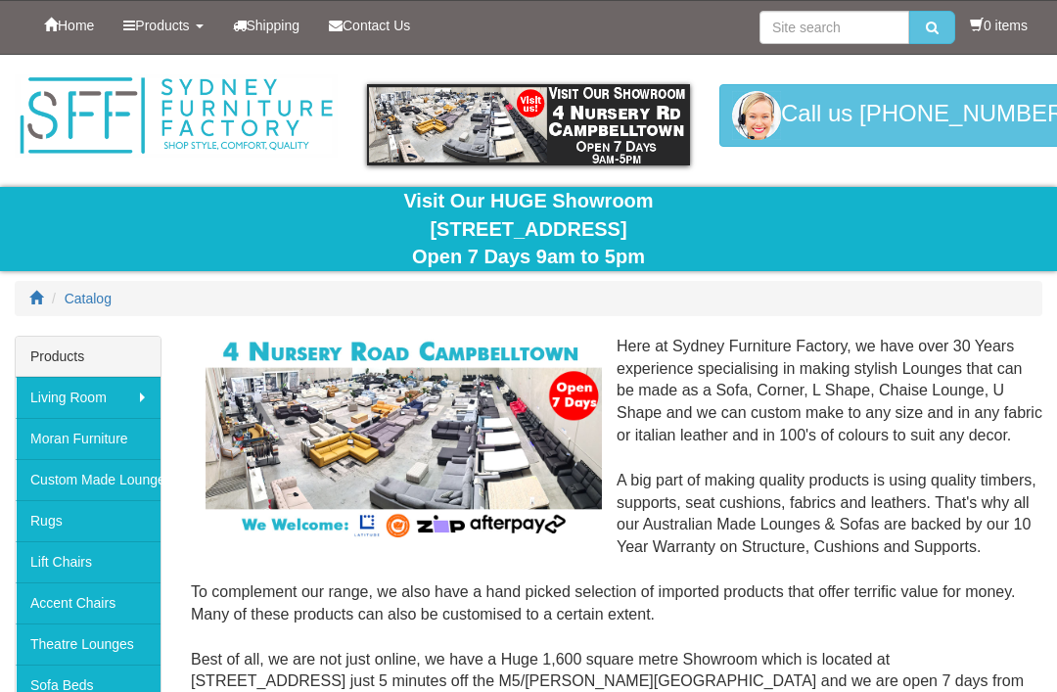
scroll to position [309, 0]
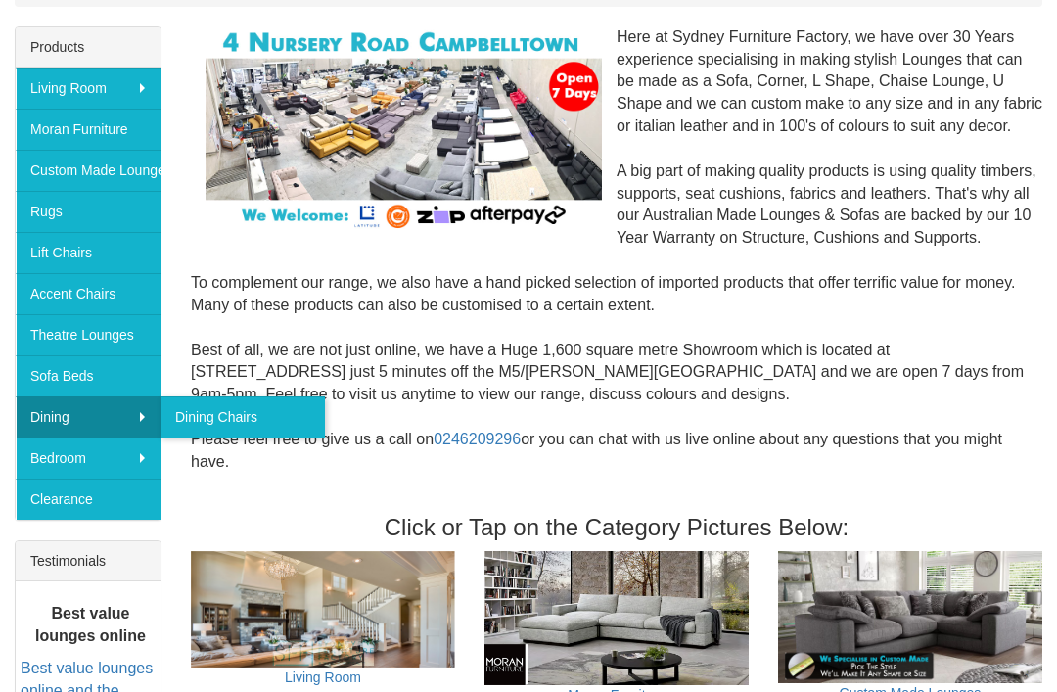
click at [96, 410] on link "Dining" at bounding box center [88, 417] width 145 height 41
click at [195, 411] on link "Dining Chairs" at bounding box center [243, 417] width 164 height 41
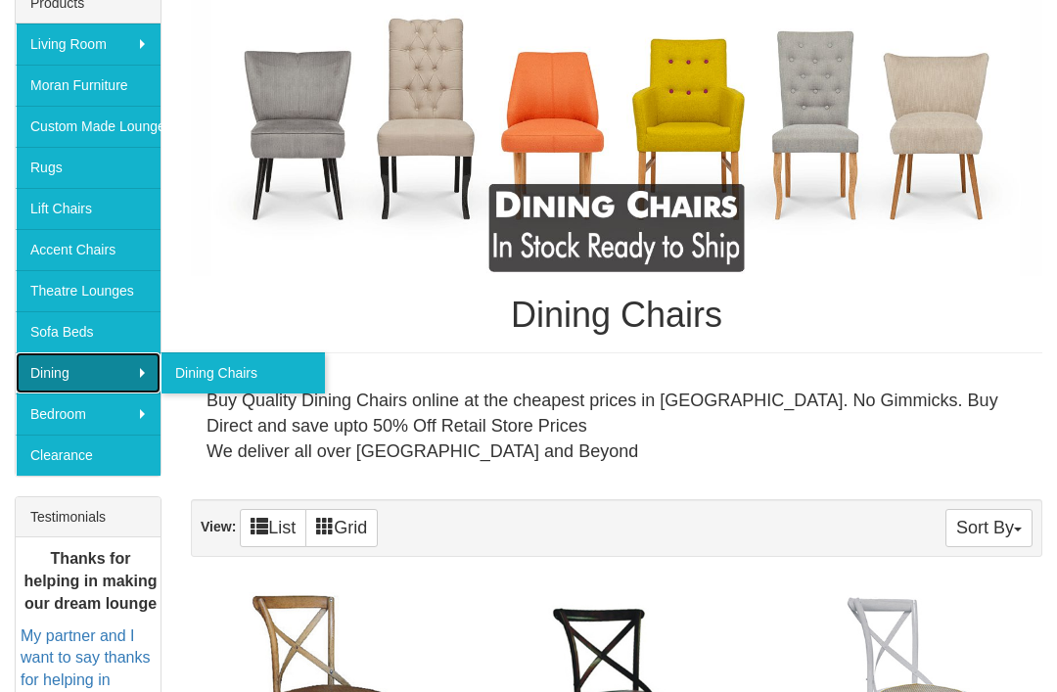
scroll to position [353, 0]
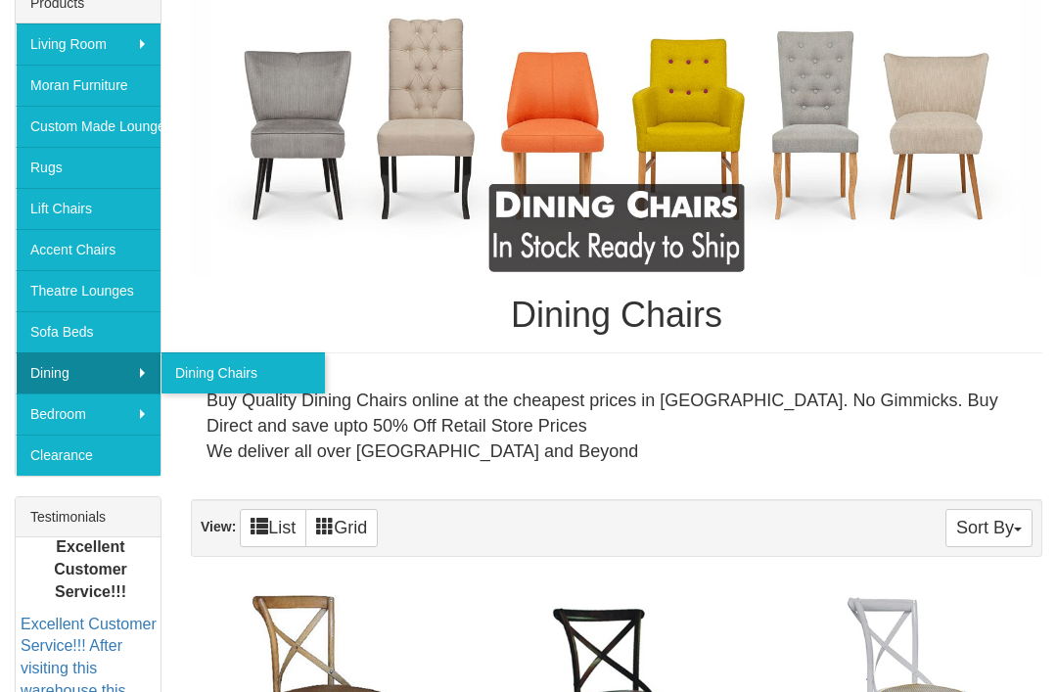
click at [70, 458] on link "Clearance" at bounding box center [88, 455] width 145 height 41
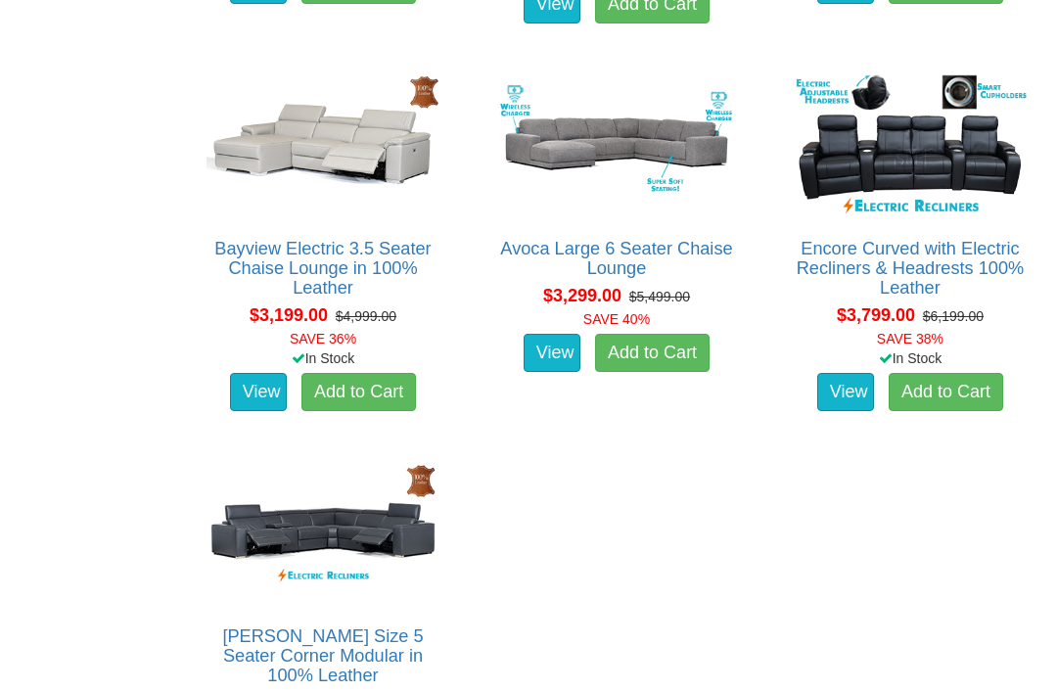
scroll to position [1449, 0]
